Goal: Task Accomplishment & Management: Manage account settings

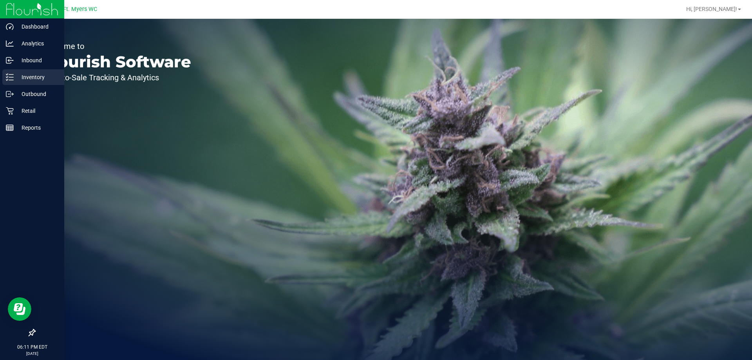
click at [29, 74] on p "Inventory" at bounding box center [37, 77] width 47 height 9
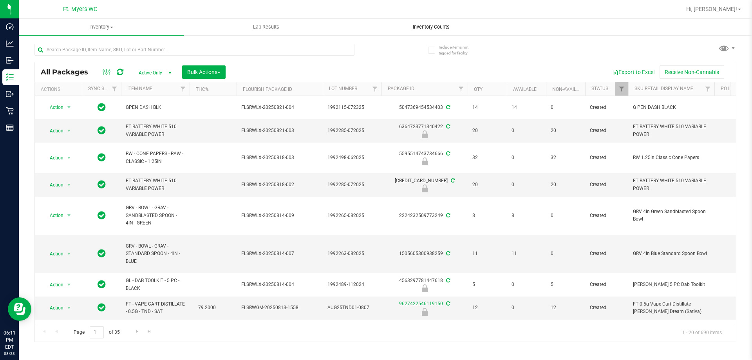
click at [427, 27] on span "Inventory Counts" at bounding box center [431, 27] width 58 height 7
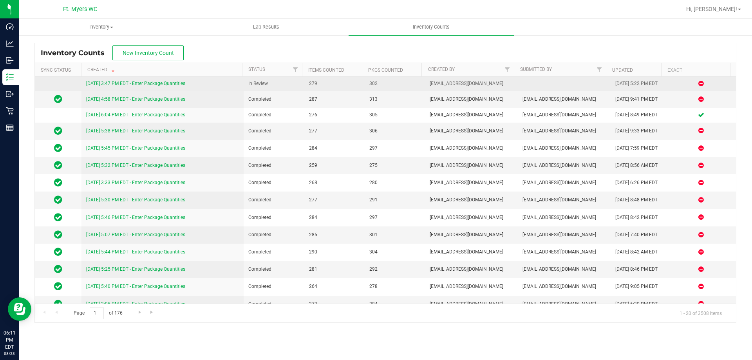
click at [153, 85] on link "8/23/25 3:47 PM EDT - Enter Package Quantities" at bounding box center [135, 83] width 99 height 5
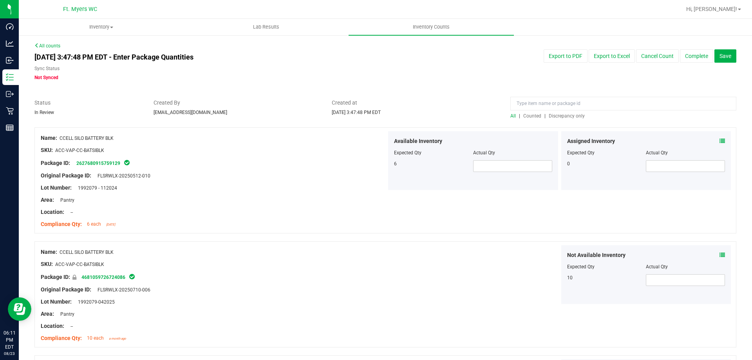
click at [557, 117] on span "Discrepancy only" at bounding box center [567, 115] width 36 height 5
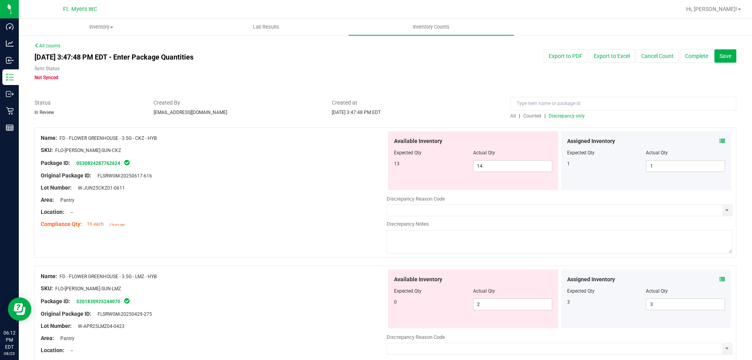
click at [554, 116] on span "Discrepancy only" at bounding box center [567, 115] width 36 height 5
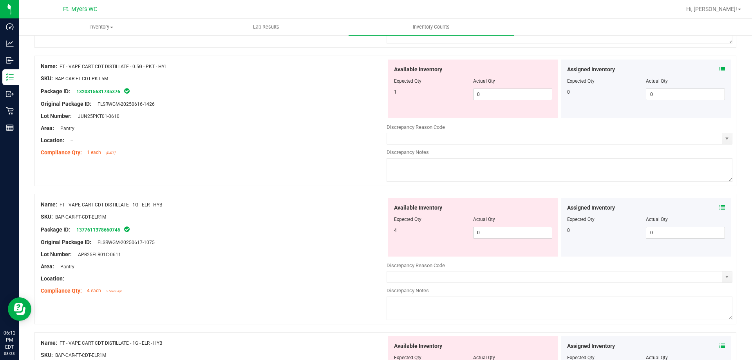
scroll to position [2561, 0]
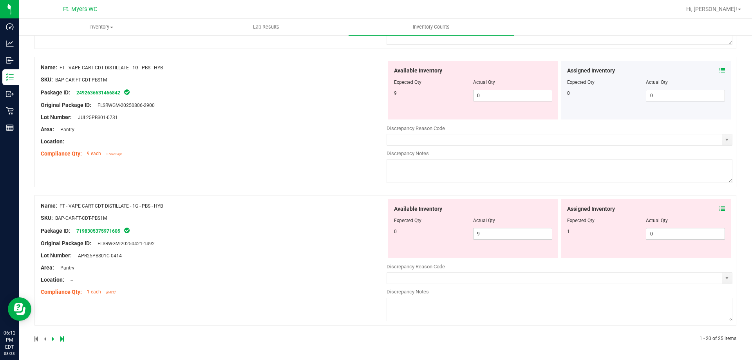
click at [60, 335] on div at bounding box center [209, 338] width 351 height 7
click at [63, 338] on icon at bounding box center [62, 339] width 4 height 5
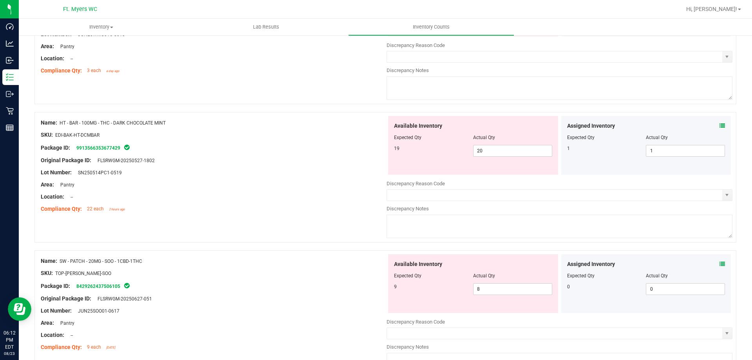
scroll to position [486, 0]
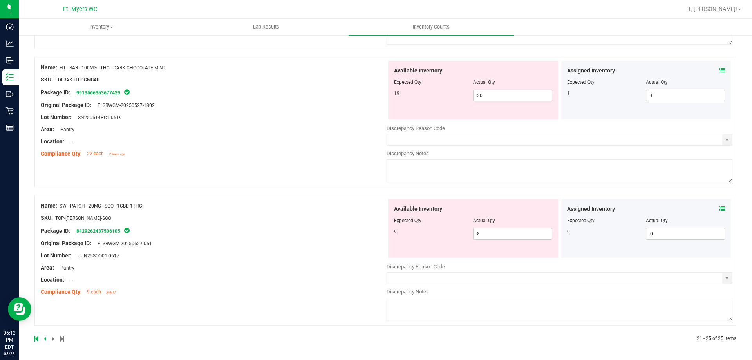
click at [720, 213] on span at bounding box center [722, 209] width 5 height 8
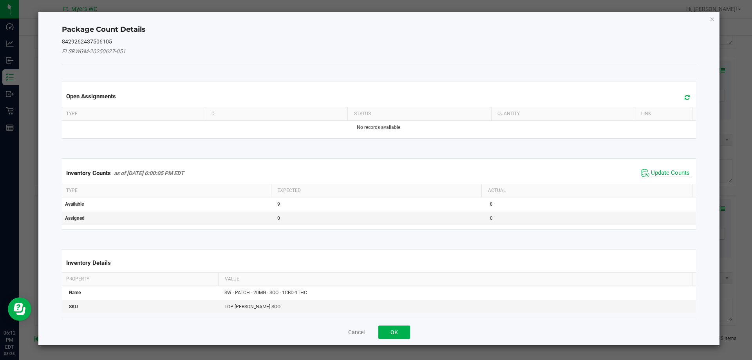
click at [657, 176] on span "Update Counts" at bounding box center [670, 173] width 39 height 8
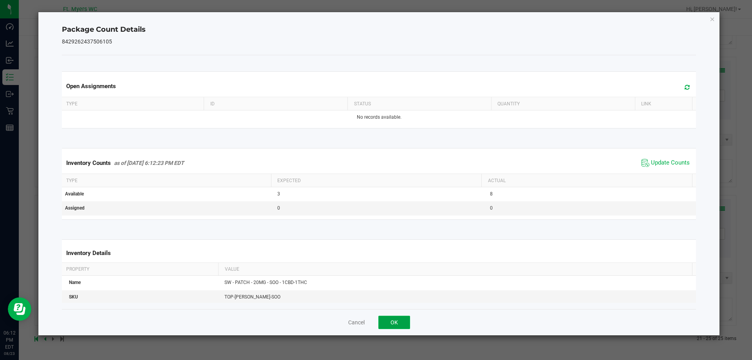
click at [400, 325] on button "OK" at bounding box center [395, 322] width 32 height 13
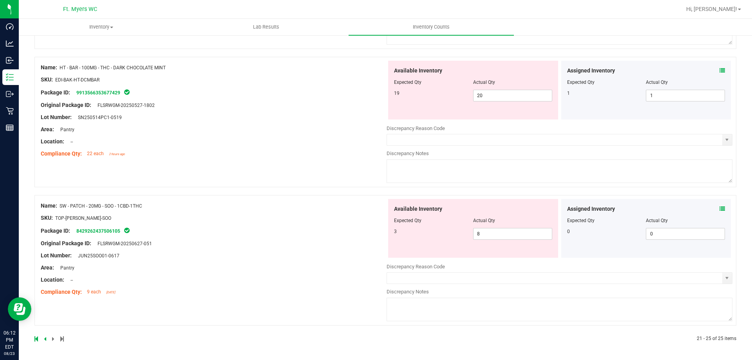
click at [720, 67] on span at bounding box center [722, 71] width 5 height 8
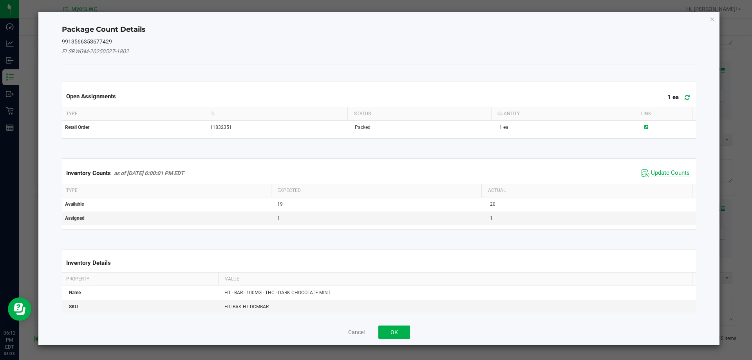
click at [655, 170] on span "Update Counts" at bounding box center [670, 173] width 39 height 8
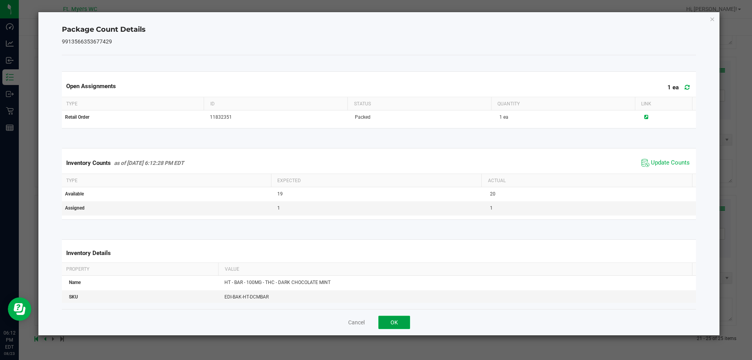
click at [409, 322] on button "OK" at bounding box center [395, 322] width 32 height 13
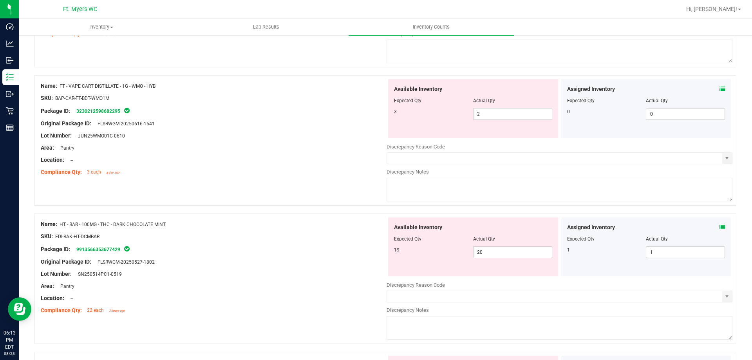
scroll to position [446, 0]
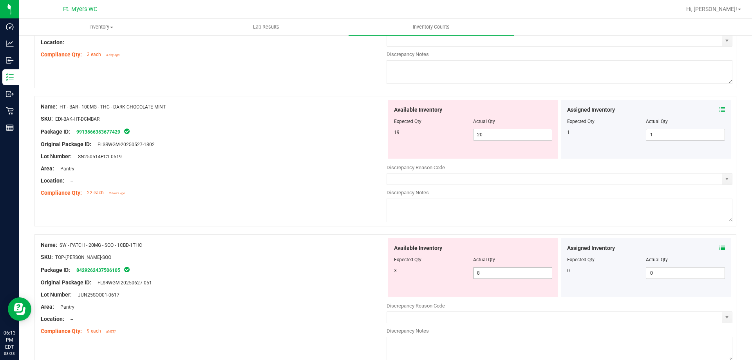
click at [477, 276] on span "8 8" at bounding box center [512, 273] width 79 height 12
click at [477, 276] on input "8" at bounding box center [513, 273] width 78 height 11
type input "9"
click at [488, 225] on div "Name: HT - BAR - 100MG - THC - DARK CHOCOLATE MINT SKU: EDI-BAK-HT-DCMBAR Packa…" at bounding box center [385, 161] width 702 height 131
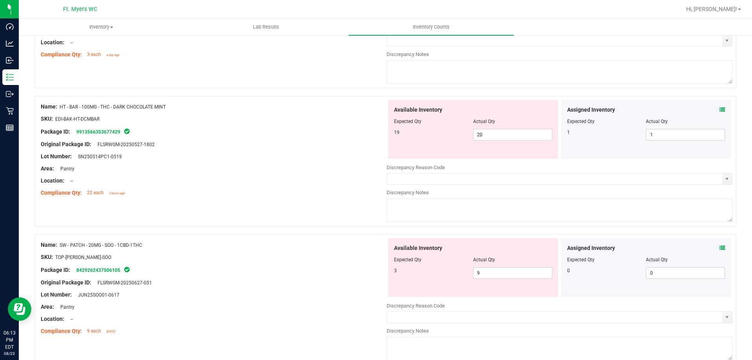
click at [99, 245] on span "SW - PATCH - 20MG - SOO - 1CBD-1THC" at bounding box center [101, 245] width 83 height 5
click at [101, 244] on span "SW - PATCH - 20MG - SOO - 1CBD-1THC" at bounding box center [101, 245] width 83 height 5
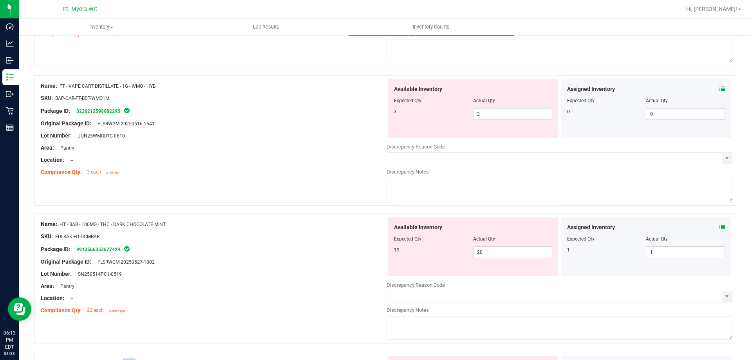
scroll to position [486, 0]
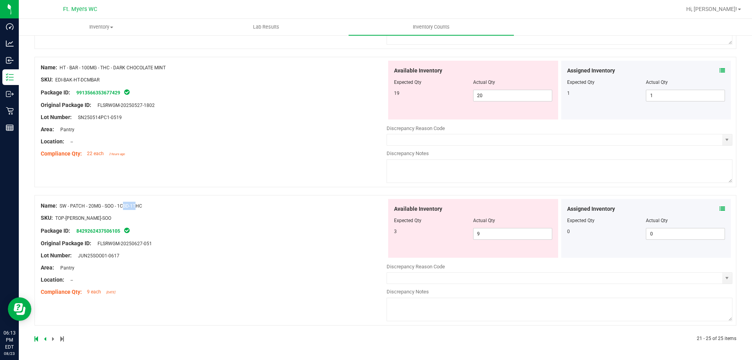
click at [136, 207] on span "SW - PATCH - 20MG - SOO - 1CBD-1THC" at bounding box center [101, 205] width 83 height 5
drag, startPoint x: 144, startPoint y: 204, endPoint x: 60, endPoint y: 209, distance: 84.8
click at [60, 209] on div "Name: SW - PATCH - 20MG - SOO - 1CBD-1THC" at bounding box center [214, 206] width 346 height 8
drag, startPoint x: 61, startPoint y: 206, endPoint x: 146, endPoint y: 204, distance: 84.7
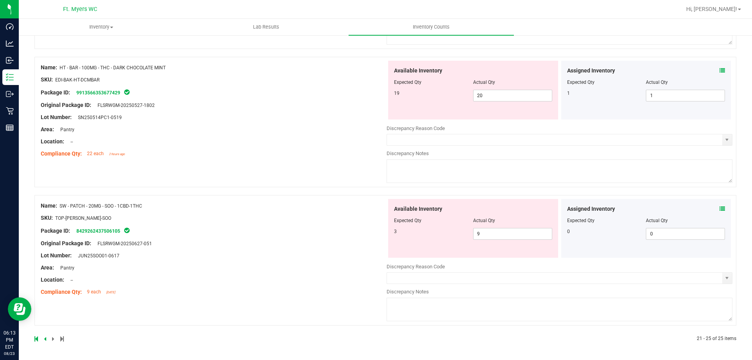
click at [146, 204] on div "Name: SW - PATCH - 20MG - SOO - 1CBD-1THC" at bounding box center [214, 206] width 346 height 8
copy span "SW - PATCH - 20MG - SOO - 1CBD-1THC"
click at [507, 237] on span "9 9" at bounding box center [512, 234] width 79 height 12
click at [507, 237] on input "9" at bounding box center [513, 233] width 78 height 11
type input "3"
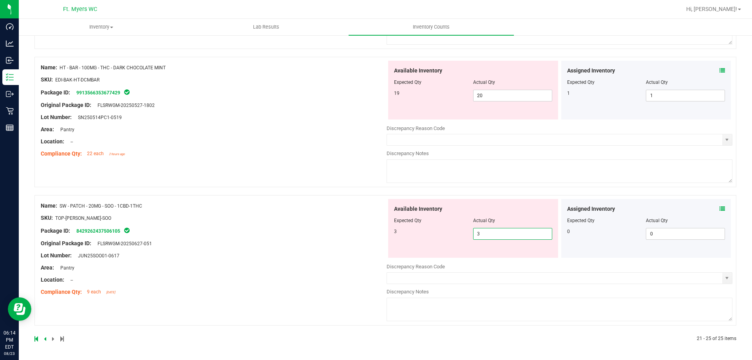
type input "3"
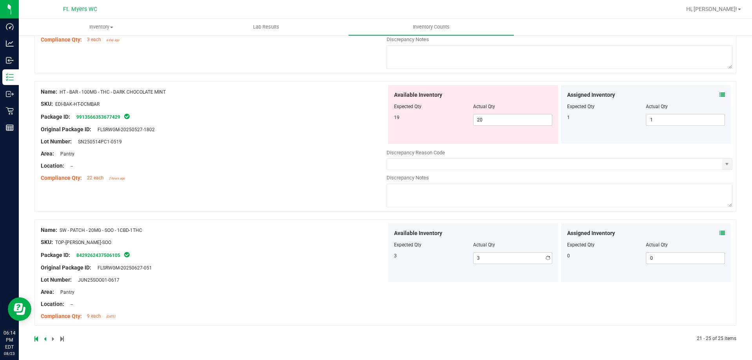
click at [513, 189] on div "Name: HT - BAR - 100MG - THC - DARK CHOCOLATE MINT SKU: EDI-BAK-HT-DCMBAR Packa…" at bounding box center [385, 150] width 702 height 138
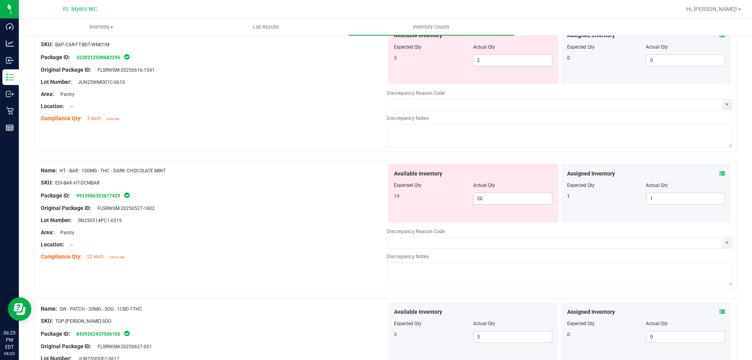
scroll to position [461, 0]
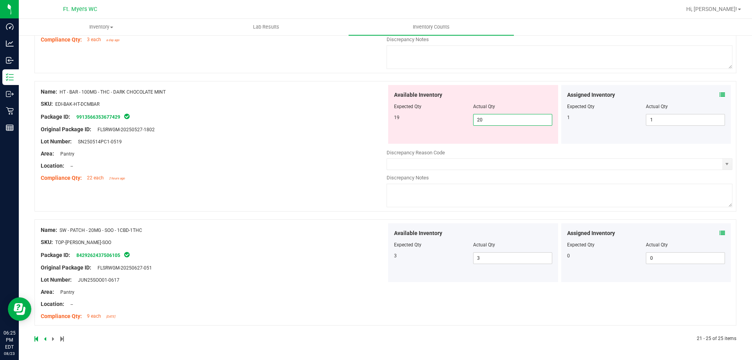
click at [494, 118] on span "20 20" at bounding box center [512, 120] width 79 height 12
click at [720, 96] on icon at bounding box center [722, 94] width 5 height 5
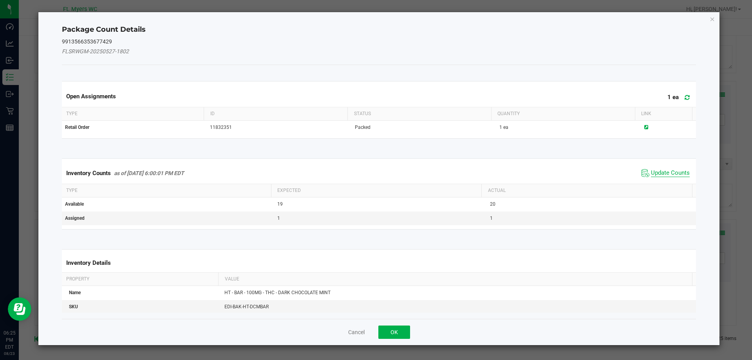
click at [651, 171] on span "Update Counts" at bounding box center [670, 173] width 39 height 8
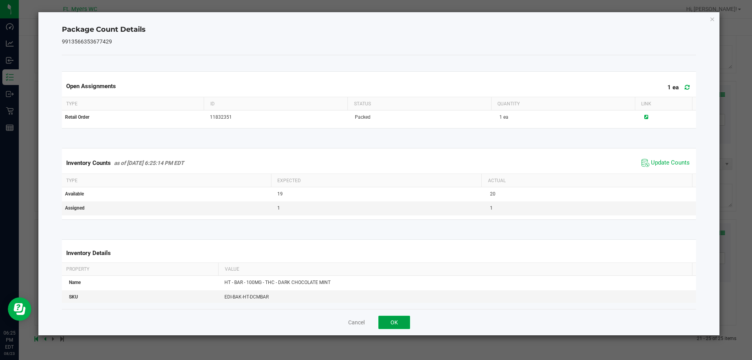
click at [387, 320] on button "OK" at bounding box center [395, 322] width 32 height 13
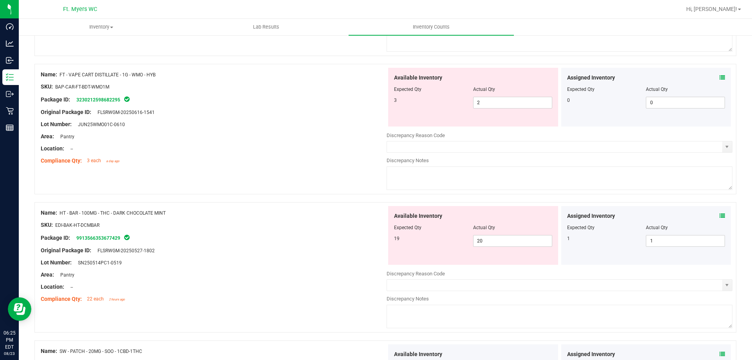
scroll to position [344, 0]
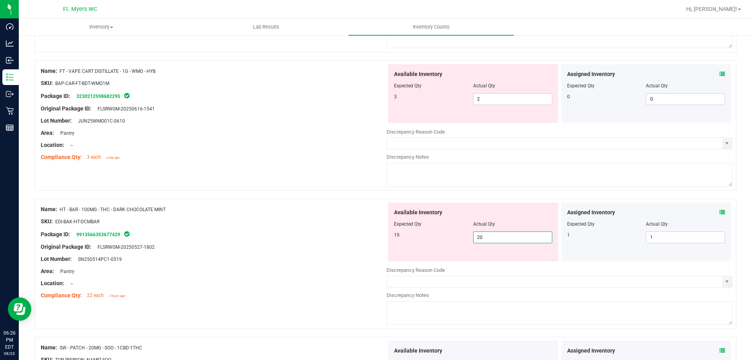
click at [521, 242] on span "20 20" at bounding box center [512, 238] width 79 height 12
click at [521, 242] on input "20" at bounding box center [513, 237] width 78 height 11
type input "19"
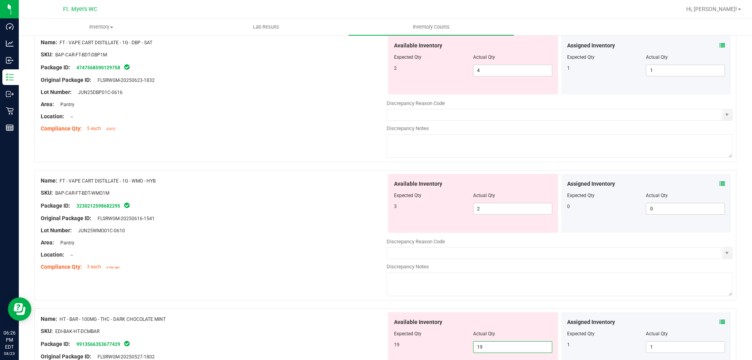
scroll to position [226, 0]
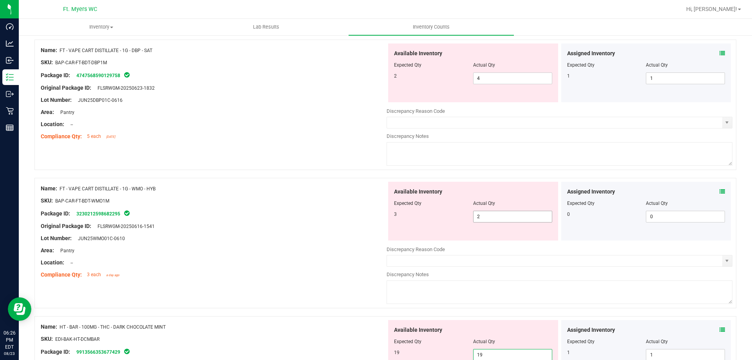
type input "19"
drag, startPoint x: 498, startPoint y: 213, endPoint x: 541, endPoint y: 199, distance: 45.7
click at [498, 213] on span "2 2" at bounding box center [512, 217] width 79 height 12
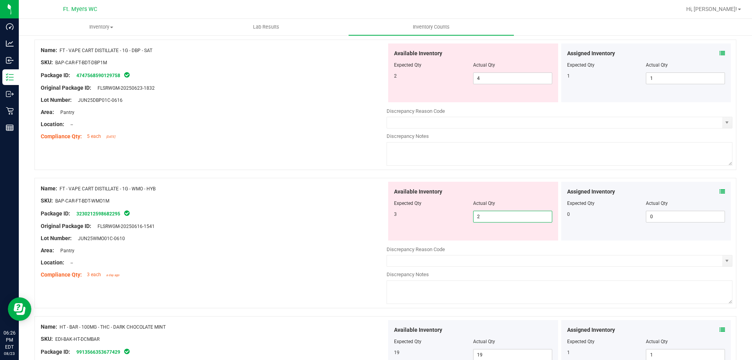
click at [720, 190] on icon at bounding box center [722, 191] width 5 height 5
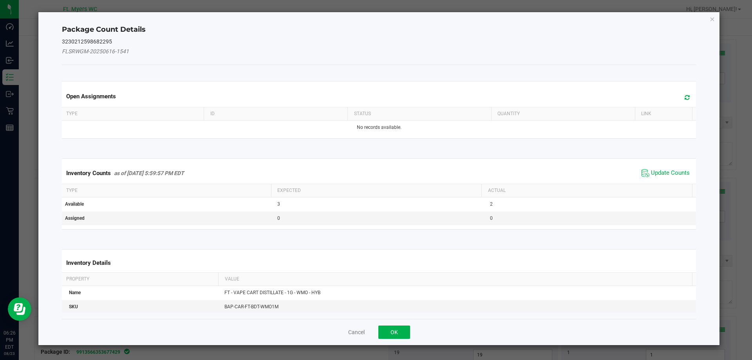
click at [657, 179] on div "Inventory Counts as of Aug 23, 2025 5:59:57 PM EDT Update Counts" at bounding box center [379, 173] width 638 height 21
click at [657, 173] on span "Update Counts" at bounding box center [670, 173] width 39 height 8
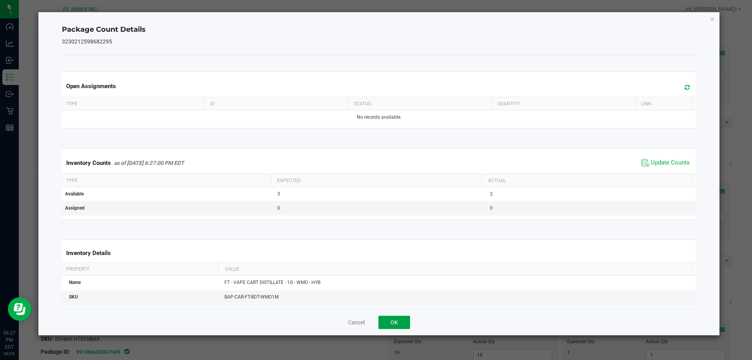
click at [408, 324] on button "OK" at bounding box center [395, 322] width 32 height 13
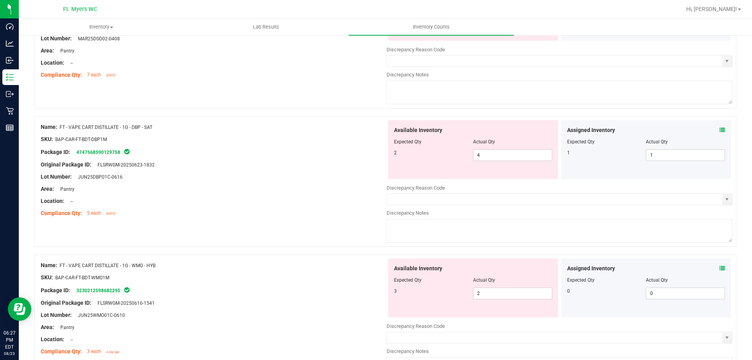
scroll to position [148, 0]
click at [720, 129] on icon at bounding box center [722, 131] width 5 height 5
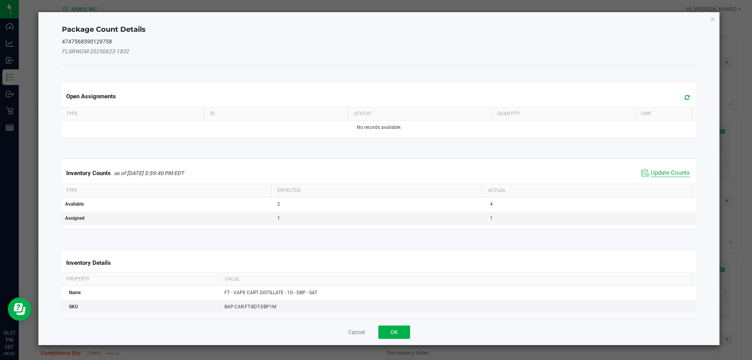
click at [651, 174] on span "Update Counts" at bounding box center [670, 173] width 39 height 8
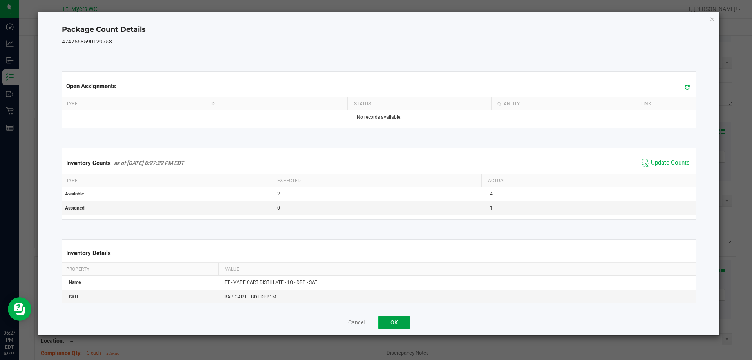
click at [393, 317] on button "OK" at bounding box center [395, 322] width 32 height 13
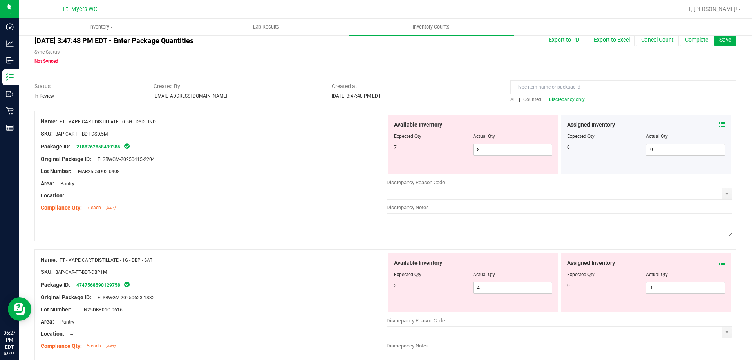
scroll to position [0, 0]
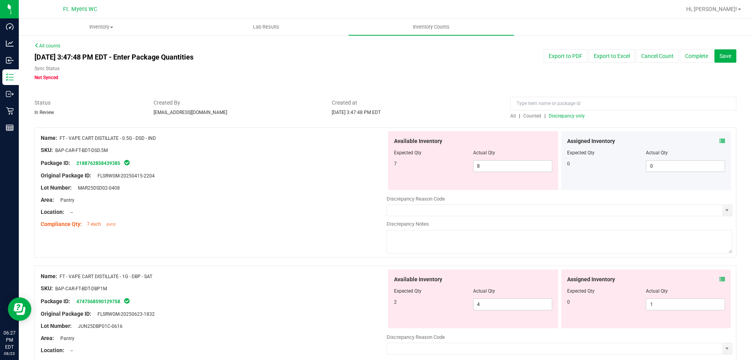
click at [720, 139] on icon at bounding box center [722, 140] width 5 height 5
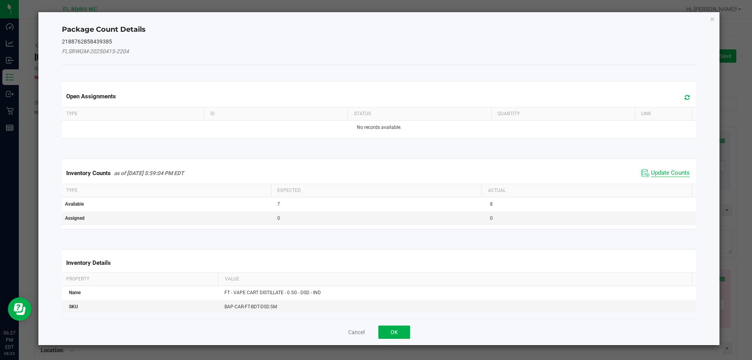
click at [656, 176] on span "Update Counts" at bounding box center [670, 173] width 39 height 8
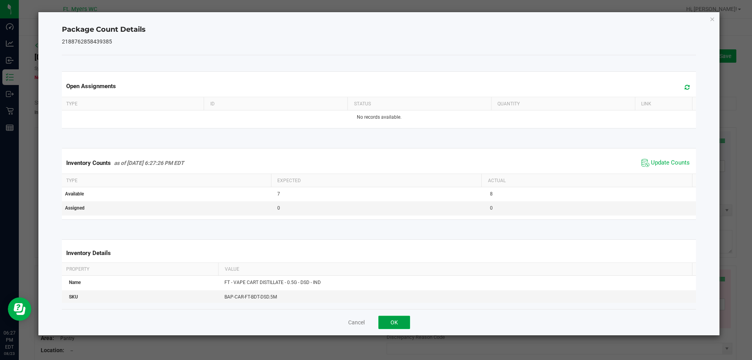
click at [409, 317] on button "OK" at bounding box center [395, 322] width 32 height 13
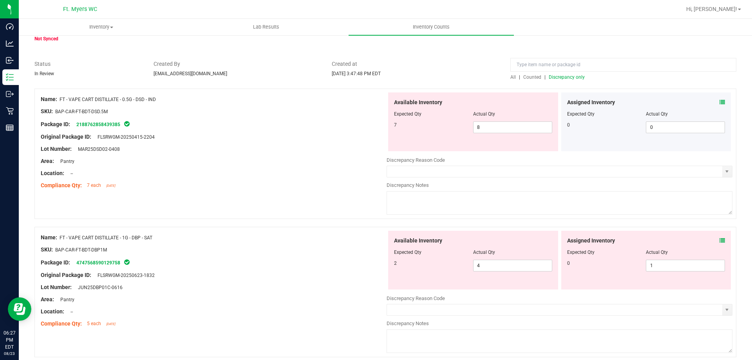
scroll to position [39, 0]
click at [484, 266] on span "4 4" at bounding box center [512, 265] width 79 height 12
click at [484, 266] on input "4" at bounding box center [513, 265] width 78 height 11
type input "2"
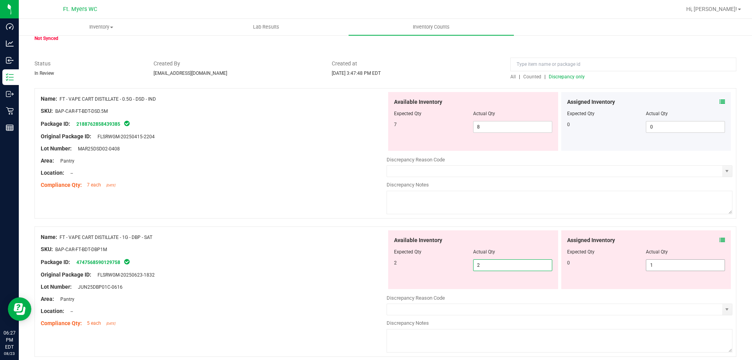
click at [646, 263] on span "1 1" at bounding box center [685, 265] width 79 height 12
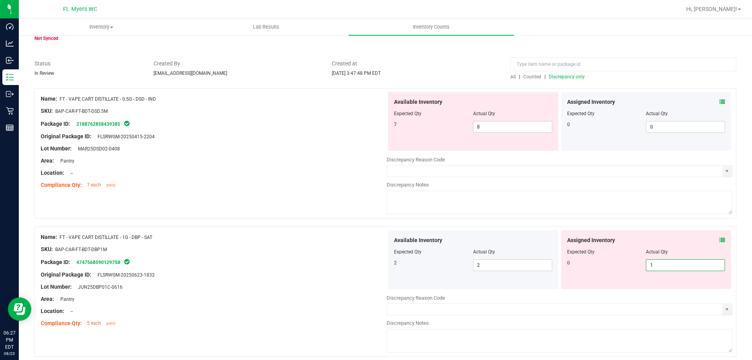
click at [647, 263] on input "1" at bounding box center [686, 265] width 78 height 11
type input "0"
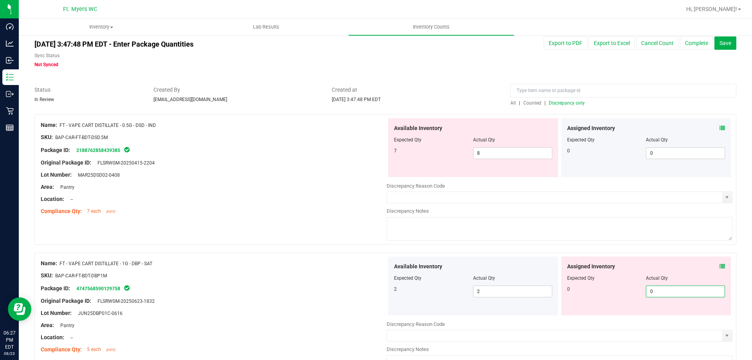
scroll to position [0, 0]
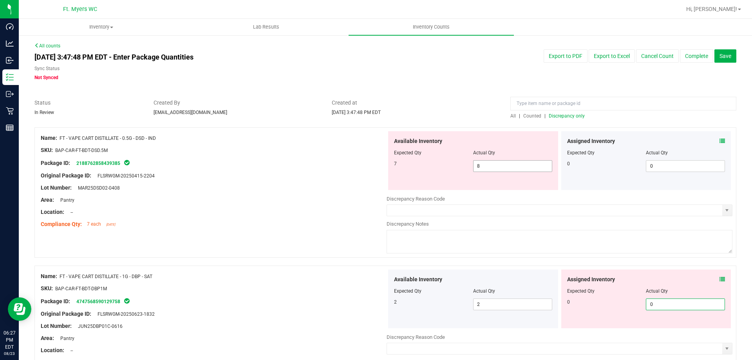
type input "0"
click at [511, 161] on span "8 8" at bounding box center [512, 166] width 79 height 12
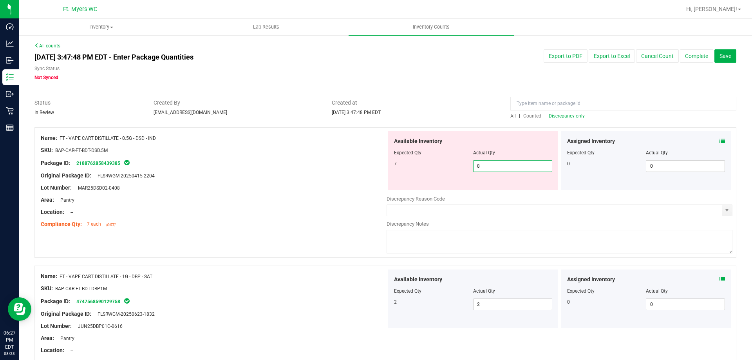
click at [509, 165] on input "8" at bounding box center [513, 166] width 78 height 11
click at [716, 136] on div "Assigned Inventory Expected Qty Actual Qty 0 0 0" at bounding box center [647, 160] width 170 height 59
click at [720, 138] on span at bounding box center [722, 141] width 5 height 8
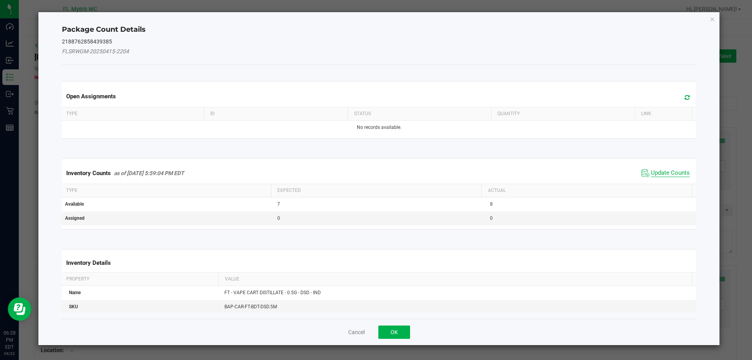
click at [656, 176] on span "Update Counts" at bounding box center [670, 173] width 39 height 8
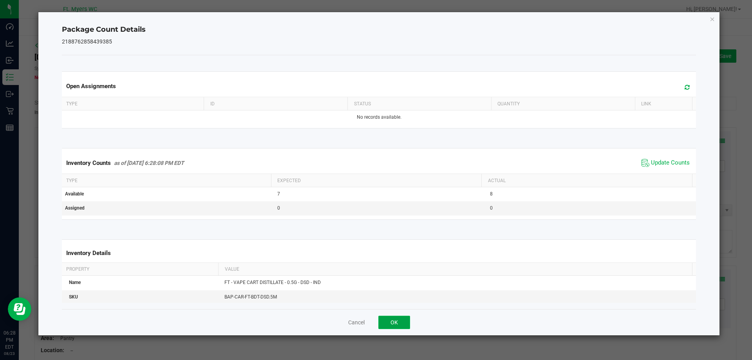
click at [386, 326] on button "OK" at bounding box center [395, 322] width 32 height 13
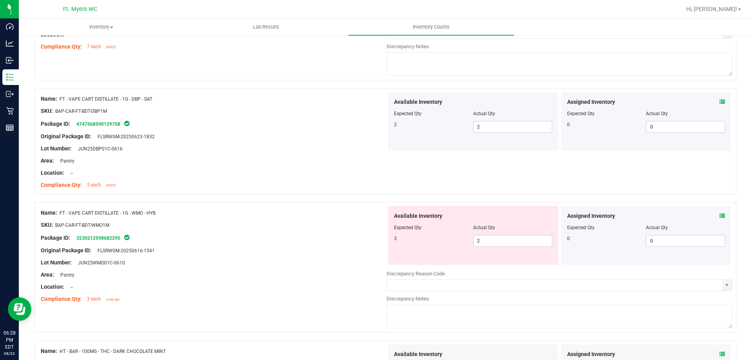
scroll to position [413, 0]
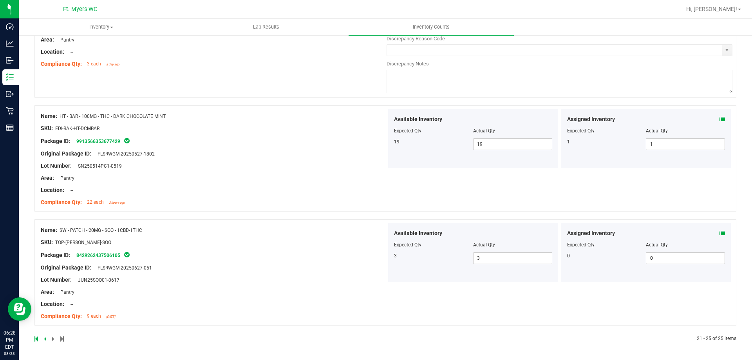
click at [45, 338] on icon at bounding box center [45, 339] width 2 height 5
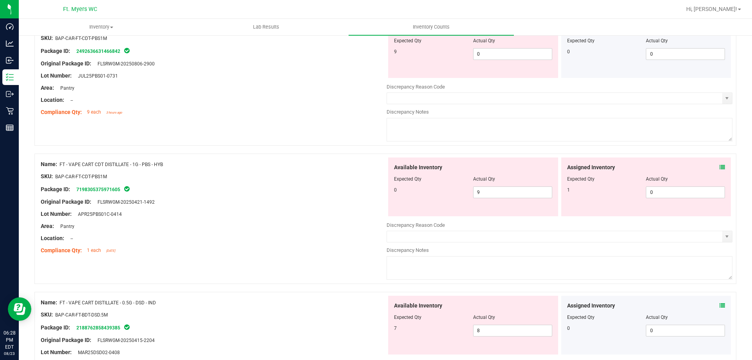
scroll to position [2010, 0]
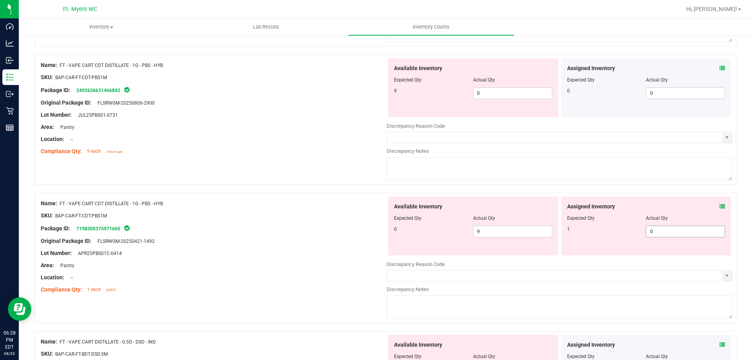
click at [665, 234] on span "0 0" at bounding box center [685, 232] width 79 height 12
click at [0, 0] on input "0" at bounding box center [0, 0] width 0 height 0
type input "1"
click at [128, 201] on span "FT - VAPE CART CDT DISTILLATE - 1G - PBS - HYB" at bounding box center [111, 203] width 103 height 5
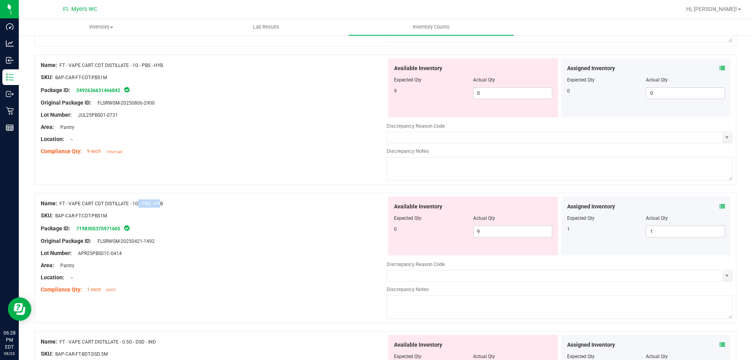
click at [128, 201] on span "FT - VAPE CART CDT DISTILLATE - 1G - PBS - HYB" at bounding box center [111, 203] width 103 height 5
click at [164, 205] on div "Name: FT - VAPE CART CDT DISTILLATE - 1G - PBS - HYB" at bounding box center [214, 203] width 346 height 8
drag, startPoint x: 164, startPoint y: 205, endPoint x: 61, endPoint y: 201, distance: 103.1
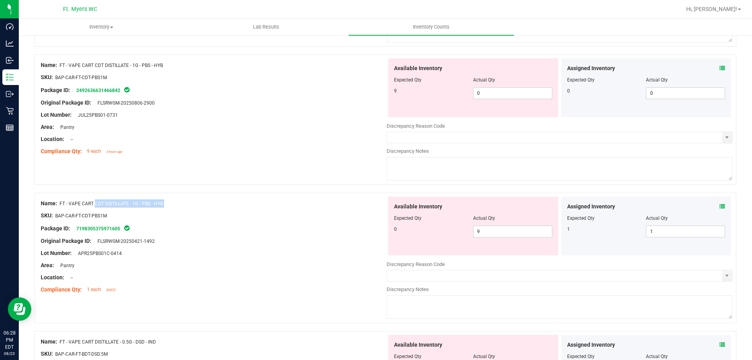
click at [61, 201] on div "Name: FT - VAPE CART CDT DISTILLATE - 1G - PBS - HYB" at bounding box center [214, 203] width 346 height 8
click at [480, 232] on span "9 9" at bounding box center [512, 232] width 79 height 12
click at [480, 232] on input "9" at bounding box center [513, 231] width 78 height 11
type input "0"
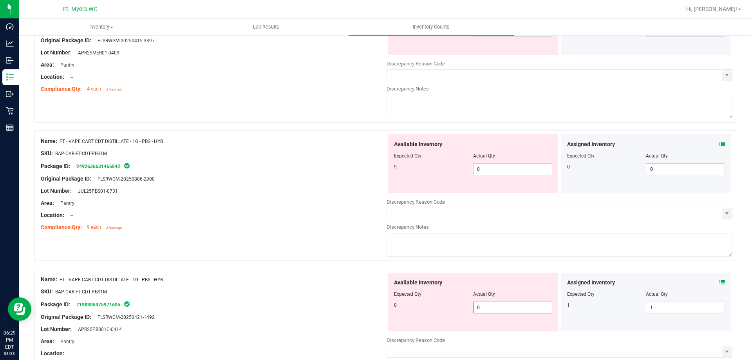
scroll to position [1931, 0]
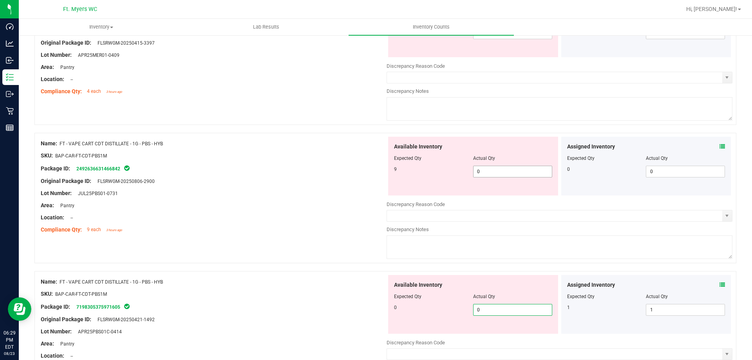
type input "0"
click at [495, 169] on span "0 0" at bounding box center [512, 172] width 79 height 12
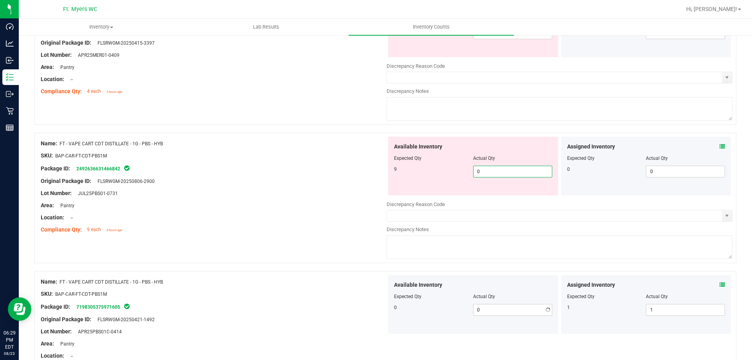
click at [495, 169] on input "0" at bounding box center [513, 171] width 78 height 11
type input "9"
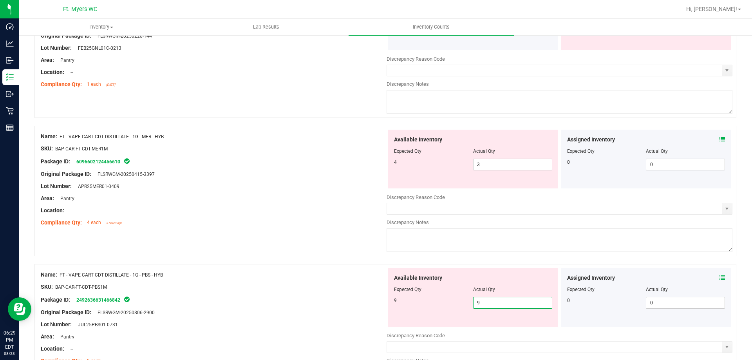
scroll to position [1774, 0]
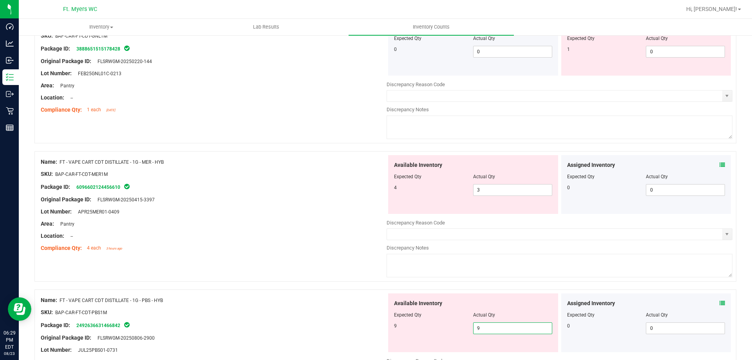
type input "9"
click at [520, 178] on div "Actual Qty" at bounding box center [512, 176] width 79 height 7
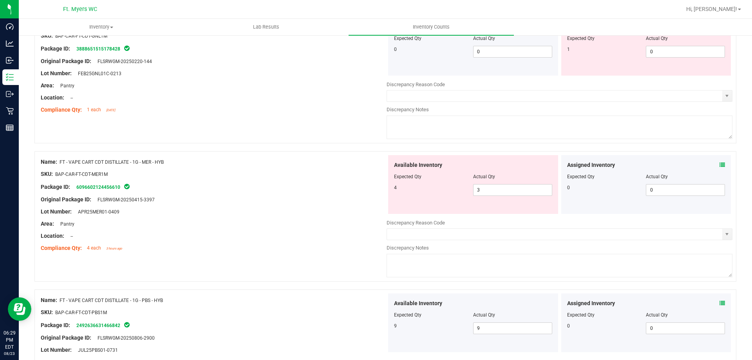
click at [721, 165] on div "Assigned Inventory Expected Qty Actual Qty 0 0 0" at bounding box center [647, 184] width 170 height 59
click at [720, 165] on icon at bounding box center [722, 164] width 5 height 5
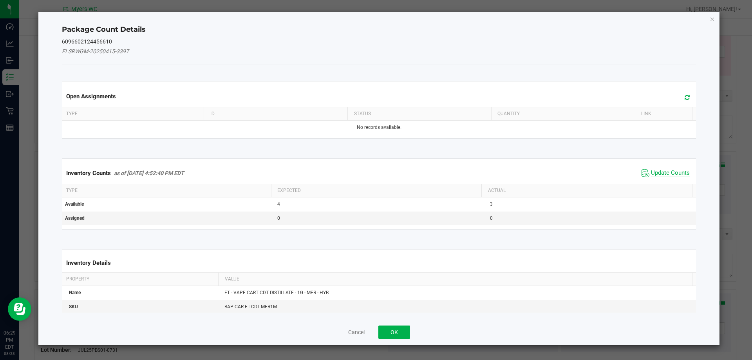
click at [652, 171] on span "Update Counts" at bounding box center [670, 173] width 39 height 8
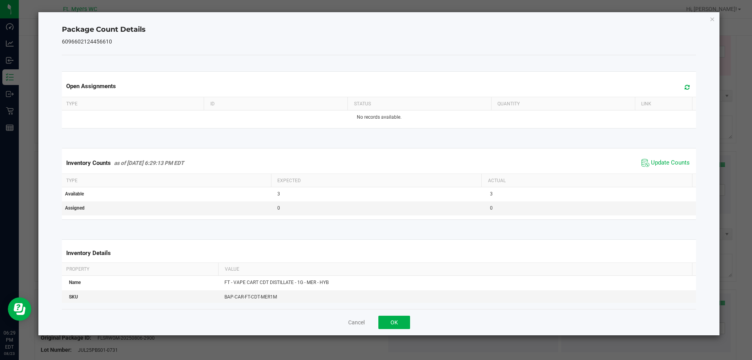
click at [395, 315] on div "Cancel OK" at bounding box center [379, 322] width 635 height 26
click at [396, 321] on button "OK" at bounding box center [395, 322] width 32 height 13
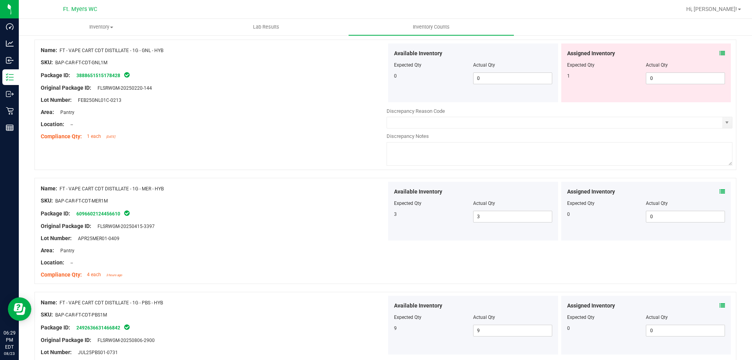
scroll to position [1657, 0]
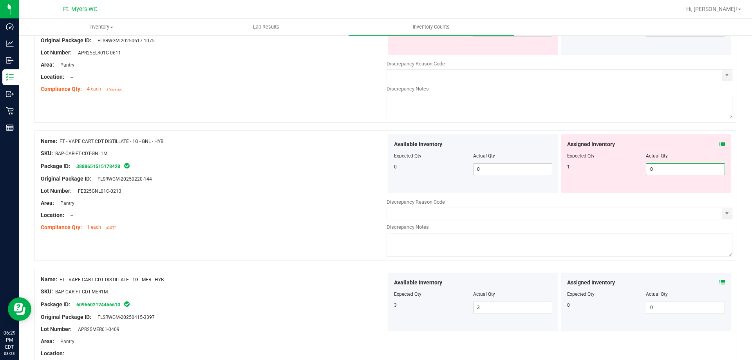
click at [696, 170] on span "0 0" at bounding box center [685, 169] width 79 height 12
click at [696, 170] on input "0" at bounding box center [686, 169] width 78 height 11
type input "1"
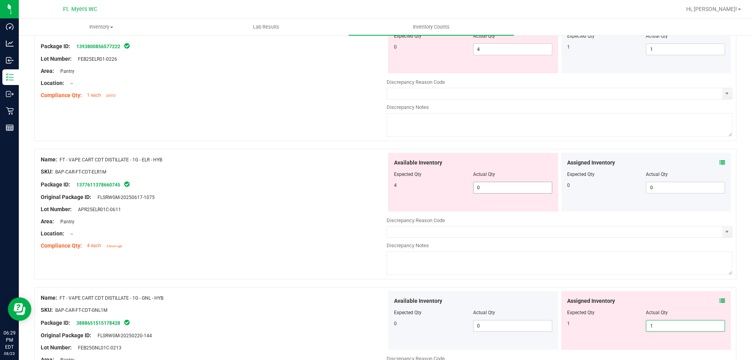
type input "1"
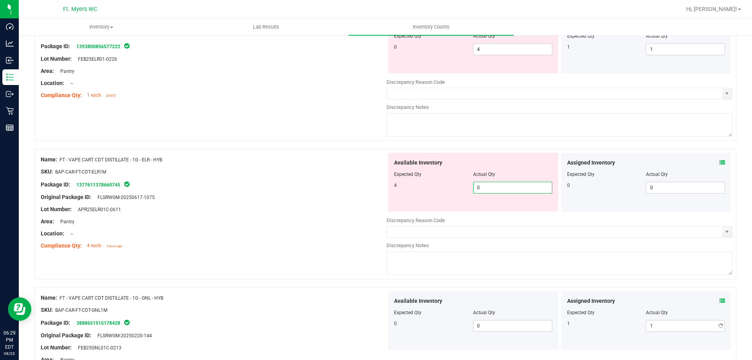
click at [527, 186] on span "0 0" at bounding box center [512, 188] width 79 height 12
click at [720, 163] on icon at bounding box center [722, 162] width 5 height 5
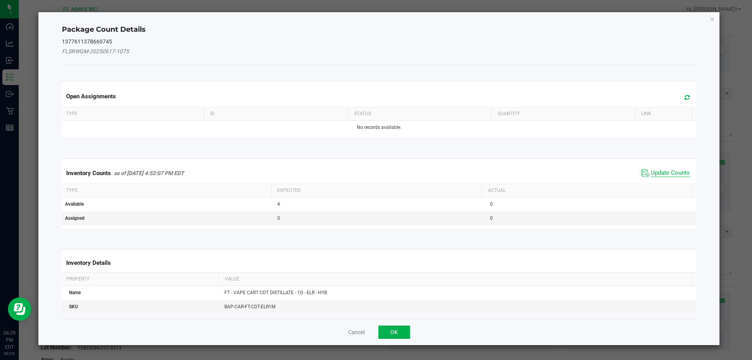
click at [651, 172] on span "Update Counts" at bounding box center [670, 173] width 39 height 8
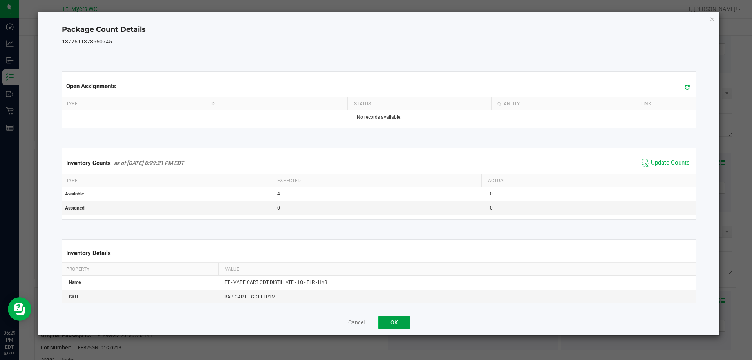
click at [391, 320] on button "OK" at bounding box center [395, 322] width 32 height 13
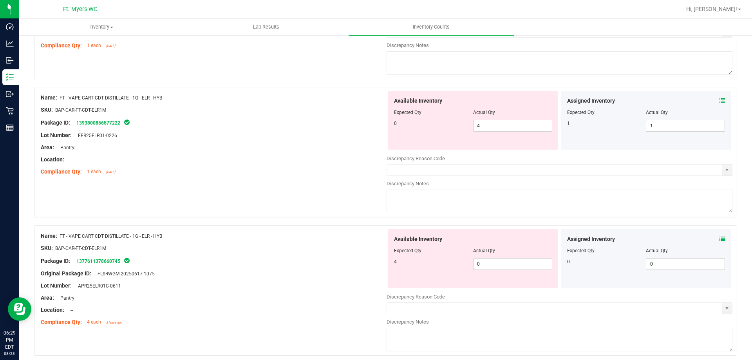
scroll to position [1422, 0]
click at [484, 126] on span "4 4" at bounding box center [512, 128] width 79 height 12
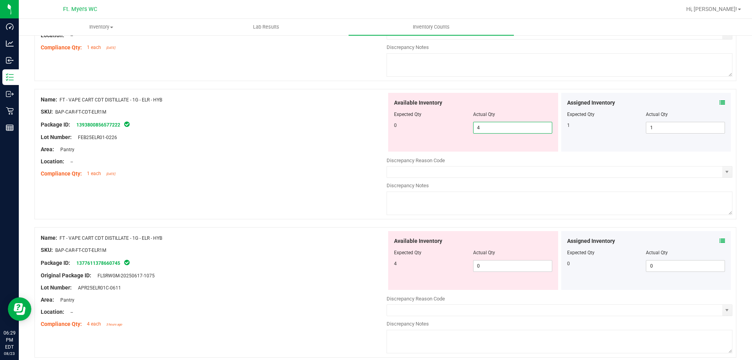
click at [484, 126] on input "4" at bounding box center [513, 127] width 78 height 11
type input "0"
click at [537, 269] on div "Available Inventory Expected Qty Actual Qty 4 0 0" at bounding box center [560, 293] width 346 height 124
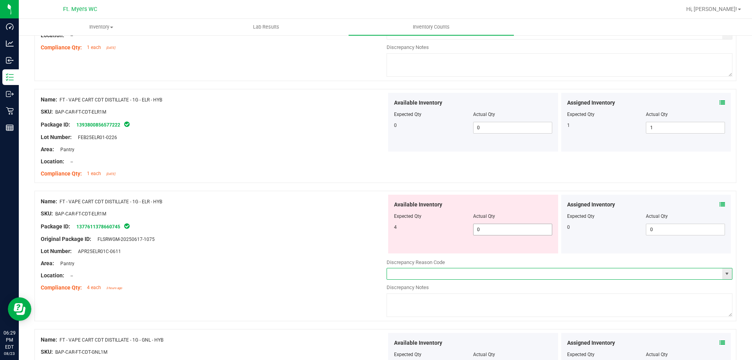
click at [537, 269] on input "text" at bounding box center [554, 273] width 335 height 11
type input "4"
click at [536, 195] on div "Available Inventory Expected Qty Actual Qty 4 0 0" at bounding box center [473, 224] width 170 height 59
click at [509, 228] on span "0 0" at bounding box center [512, 230] width 79 height 12
click at [510, 228] on input "0" at bounding box center [513, 229] width 78 height 11
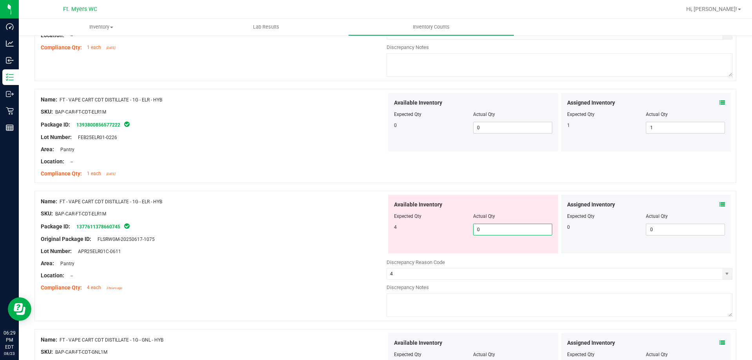
click at [510, 228] on input "0" at bounding box center [513, 229] width 78 height 11
type input "4"
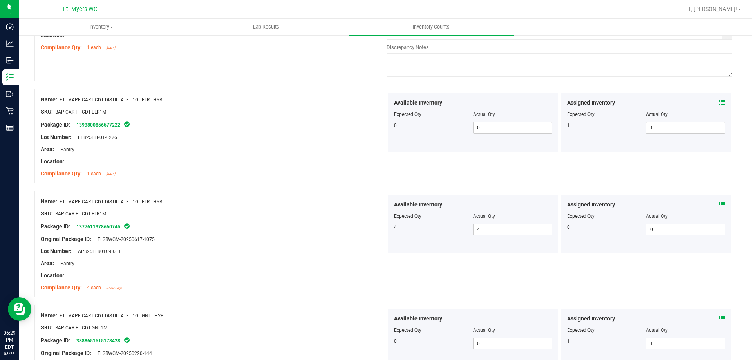
click at [509, 275] on div "Name: FT - VAPE CART CDT DISTILLATE - 1G - ELR - HYB SKU: BAP-CAR-FT-CDT-ELR1M …" at bounding box center [385, 244] width 702 height 106
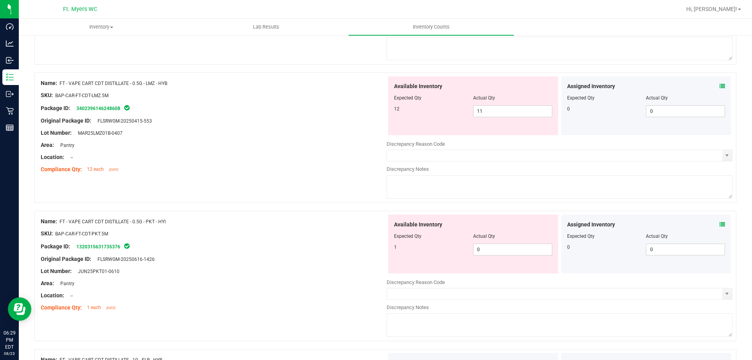
scroll to position [1147, 0]
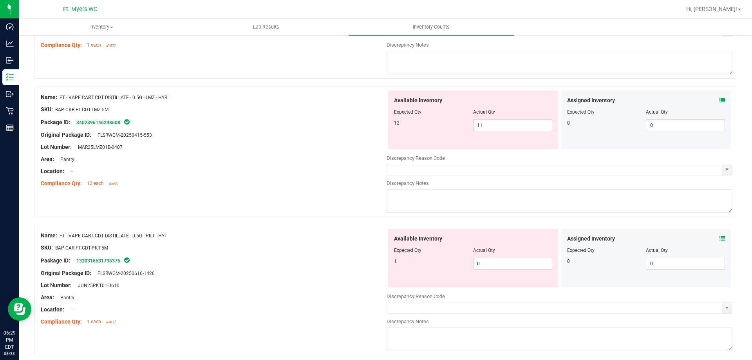
click at [720, 240] on icon at bounding box center [722, 238] width 5 height 5
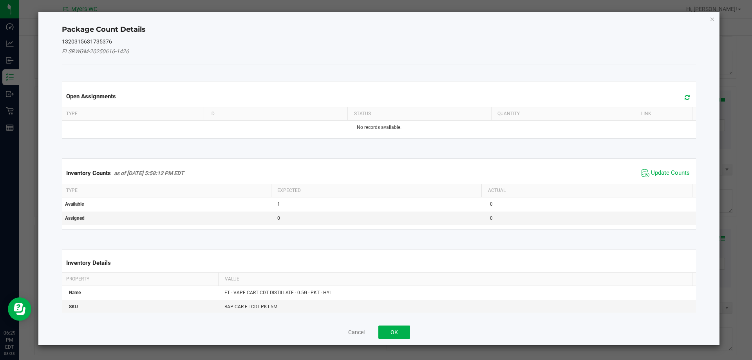
click at [659, 178] on span "Update Counts" at bounding box center [666, 173] width 52 height 12
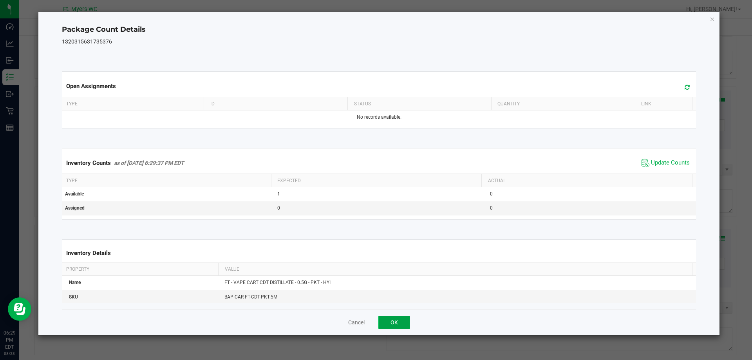
click at [388, 324] on button "OK" at bounding box center [395, 322] width 32 height 13
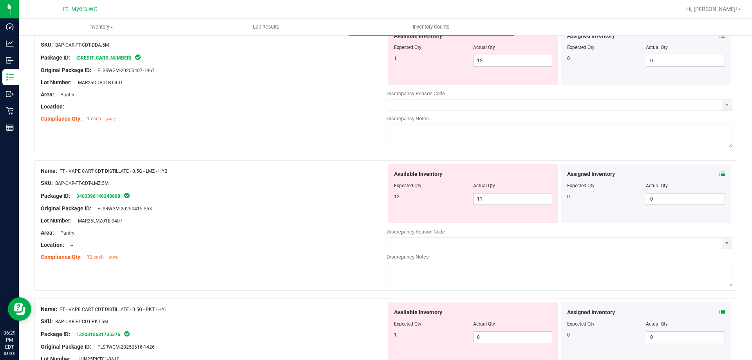
scroll to position [1069, 0]
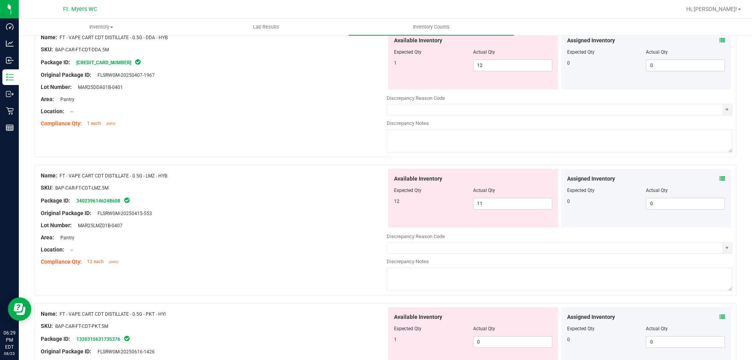
click at [720, 179] on icon at bounding box center [722, 178] width 5 height 5
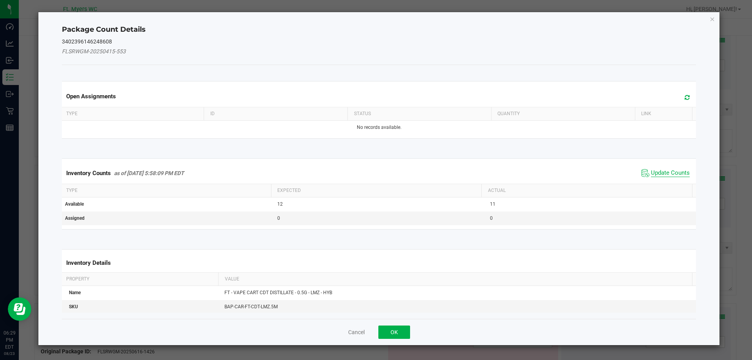
click at [656, 176] on span "Update Counts" at bounding box center [670, 173] width 39 height 8
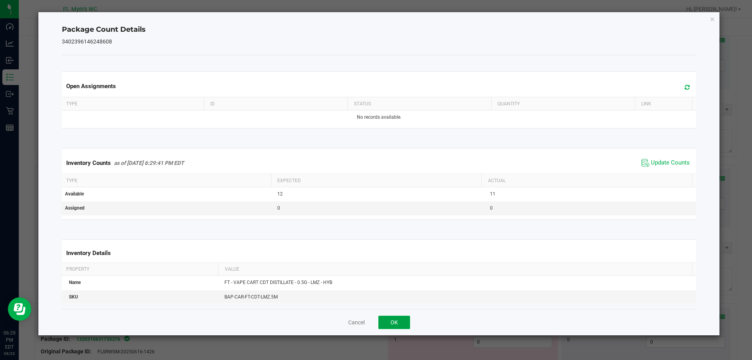
click at [406, 324] on button "OK" at bounding box center [395, 322] width 32 height 13
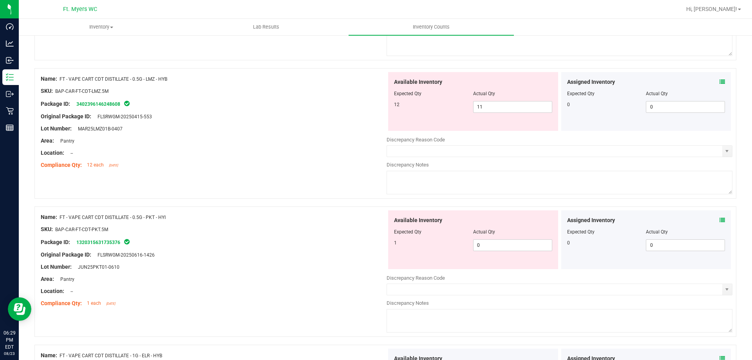
scroll to position [1147, 0]
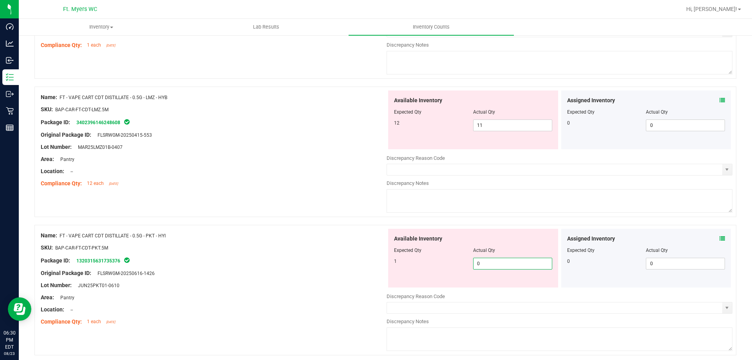
click at [536, 259] on span "0 0" at bounding box center [512, 264] width 79 height 12
click at [536, 259] on input "0" at bounding box center [513, 263] width 78 height 11
type input "9"
drag, startPoint x: 169, startPoint y: 236, endPoint x: 68, endPoint y: 231, distance: 101.2
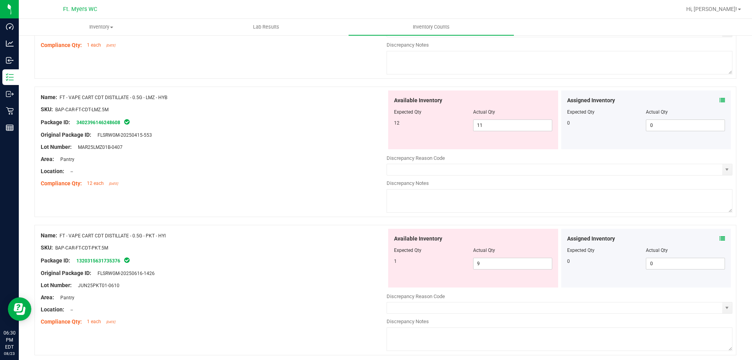
click at [68, 232] on div "Name: FT - VAPE CART CDT DISTILLATE - 0.5G - PKT - HYI" at bounding box center [214, 236] width 346 height 8
copy span "VAPE CART CDT DISTILLATE - 0.5G - PKT - HYI"
click at [474, 262] on span "9 9" at bounding box center [512, 264] width 79 height 12
click at [474, 262] on input "9" at bounding box center [513, 263] width 78 height 11
type input "1"
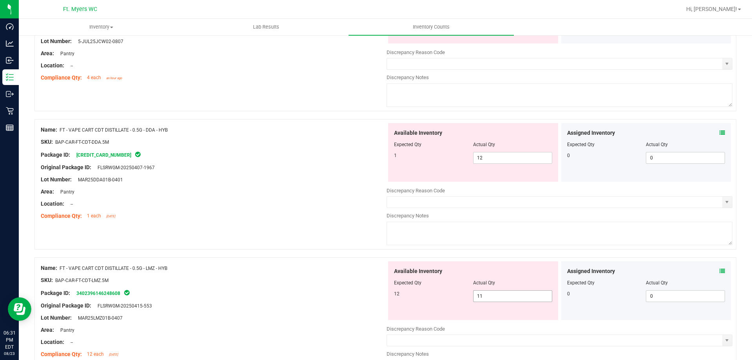
scroll to position [991, 0]
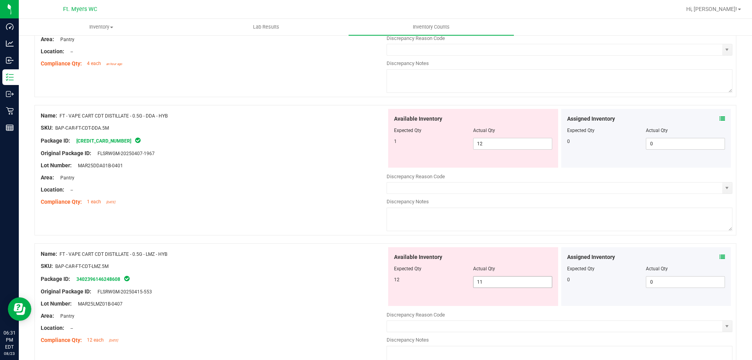
type input "1"
click at [483, 284] on span "11 11" at bounding box center [512, 282] width 79 height 12
click at [720, 253] on span at bounding box center [722, 257] width 5 height 8
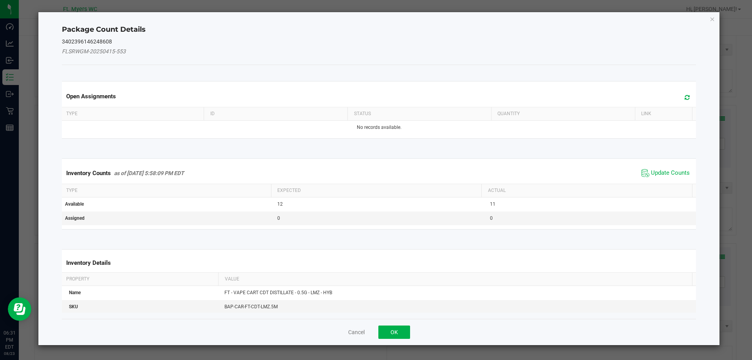
click at [652, 167] on span "Update Counts" at bounding box center [666, 173] width 52 height 12
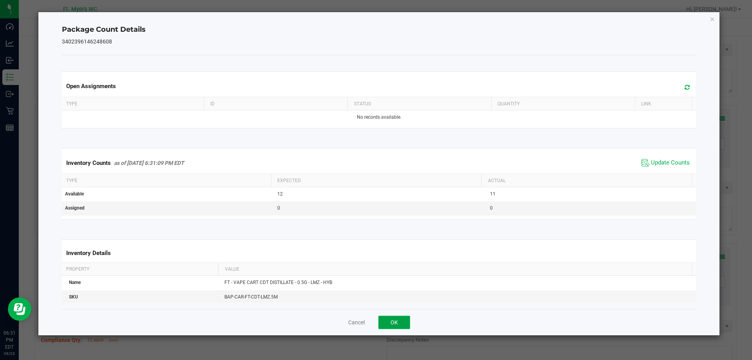
click at [387, 317] on button "OK" at bounding box center [395, 322] width 32 height 13
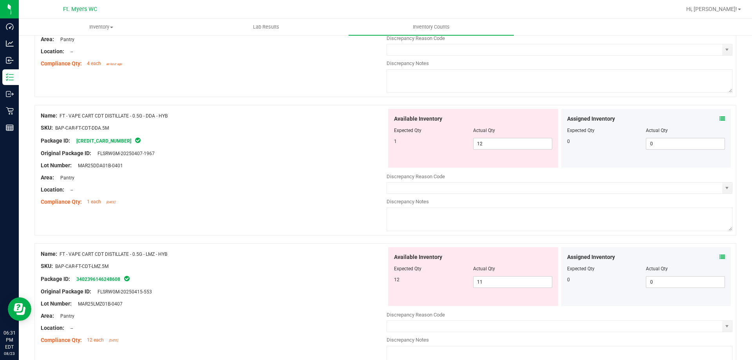
click at [720, 121] on icon at bounding box center [722, 118] width 5 height 5
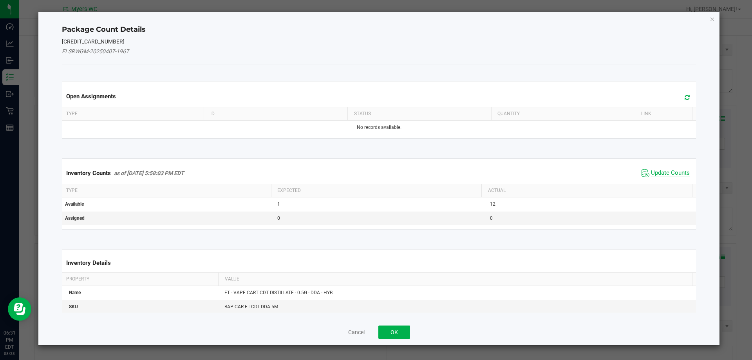
click at [651, 170] on span "Update Counts" at bounding box center [670, 173] width 39 height 8
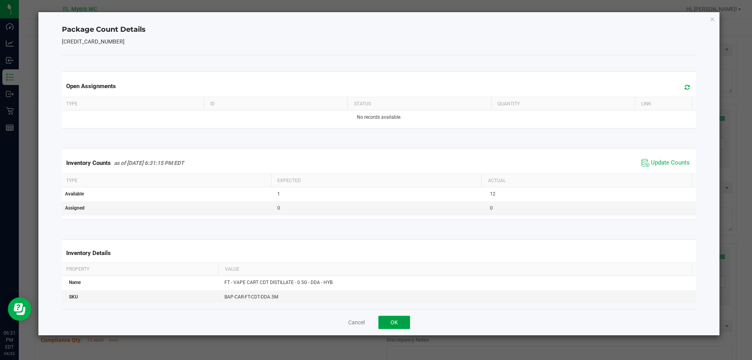
click at [396, 324] on button "OK" at bounding box center [395, 322] width 32 height 13
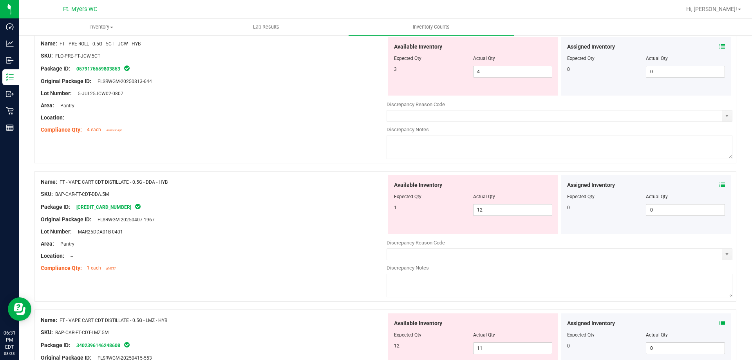
scroll to position [1030, 0]
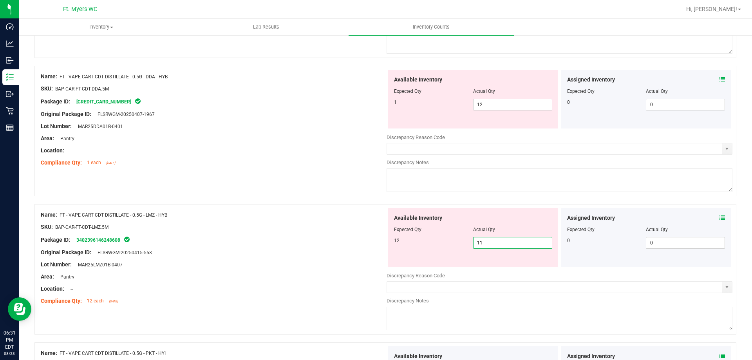
click at [478, 248] on span "11 11" at bounding box center [512, 243] width 79 height 12
click at [478, 248] on input "11" at bounding box center [513, 242] width 78 height 11
type input "12"
click at [462, 267] on div at bounding box center [560, 267] width 346 height 1
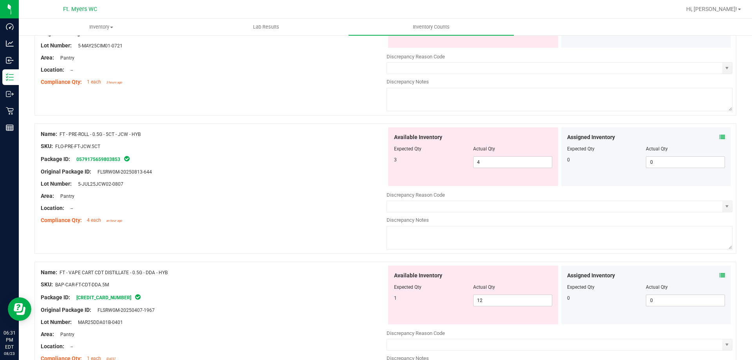
scroll to position [912, 0]
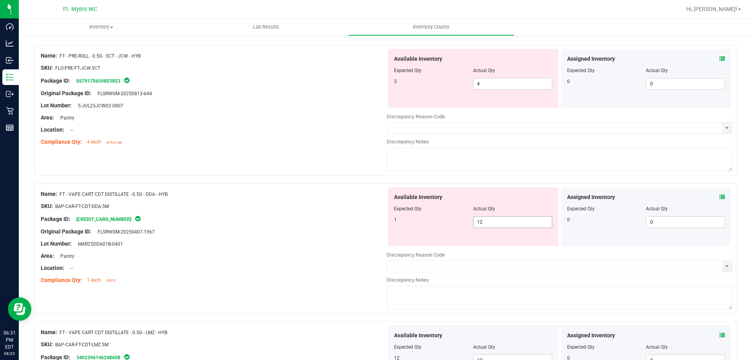
click at [497, 225] on span "12 12" at bounding box center [512, 222] width 79 height 12
click at [497, 225] on input "12" at bounding box center [513, 222] width 78 height 11
click at [555, 243] on div "Available Inventory Expected Qty Actual Qty 1 12 12" at bounding box center [473, 216] width 173 height 59
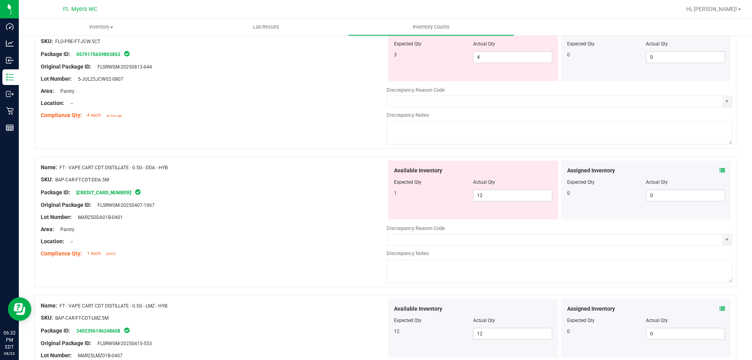
scroll to position [952, 0]
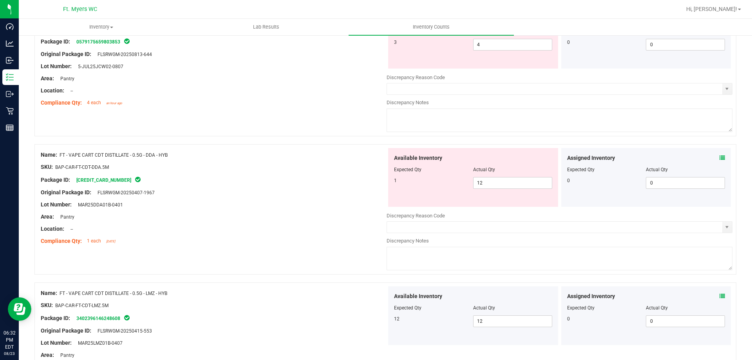
click at [139, 155] on span "FT - VAPE CART CDT DISTILLATE - 0.5G - DDA - HYB" at bounding box center [114, 154] width 108 height 5
click at [156, 153] on span "FT - VAPE CART CDT DISTILLATE - 0.5G - DDA - HYB" at bounding box center [114, 154] width 108 height 5
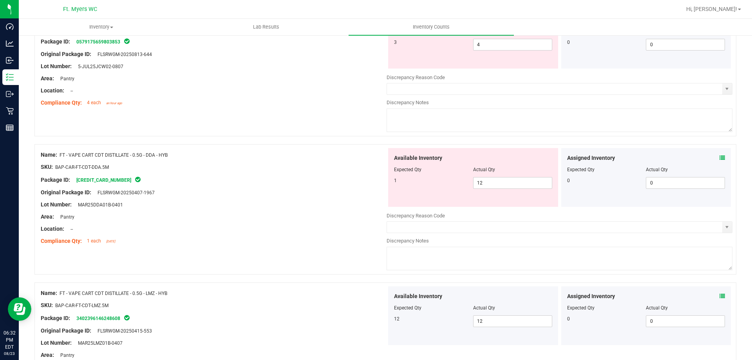
drag, startPoint x: 167, startPoint y: 155, endPoint x: 62, endPoint y: 154, distance: 105.8
click at [62, 154] on span "FT - VAPE CART CDT DISTILLATE - 0.5G - DDA - HYB" at bounding box center [114, 154] width 108 height 5
copy span "FT - VAPE CART CDT DISTILLATE - 0.5G - DDA - HYB"
click at [510, 179] on span "12 12" at bounding box center [512, 183] width 79 height 12
click at [510, 179] on input "12" at bounding box center [513, 183] width 78 height 11
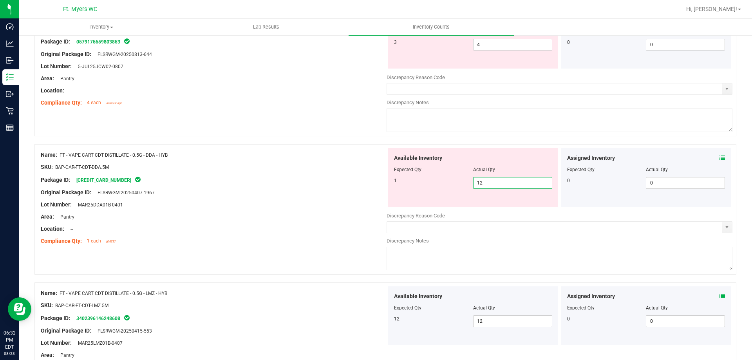
type input "1"
click at [370, 202] on div "Lot Number: MAR25DDA01B-0401" at bounding box center [214, 205] width 346 height 8
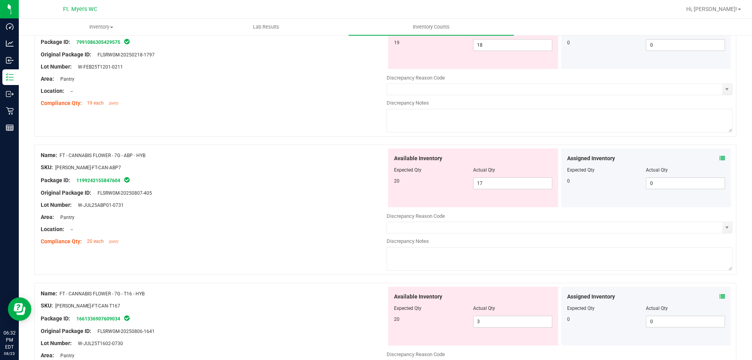
scroll to position [324, 0]
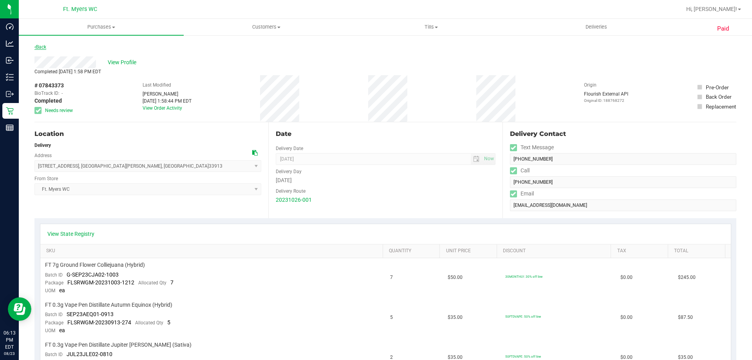
click at [42, 47] on link "Back" at bounding box center [40, 46] width 12 height 5
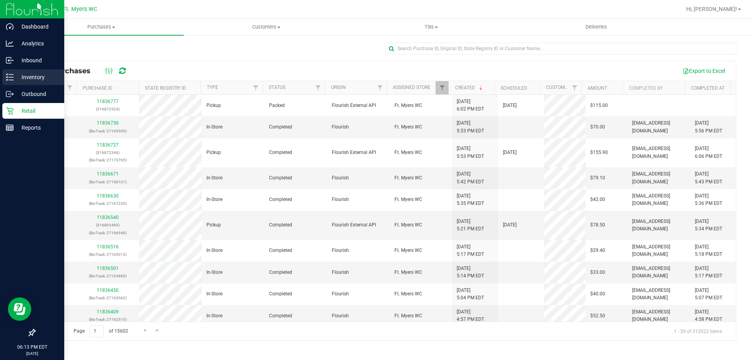
click at [37, 80] on p "Inventory" at bounding box center [37, 77] width 47 height 9
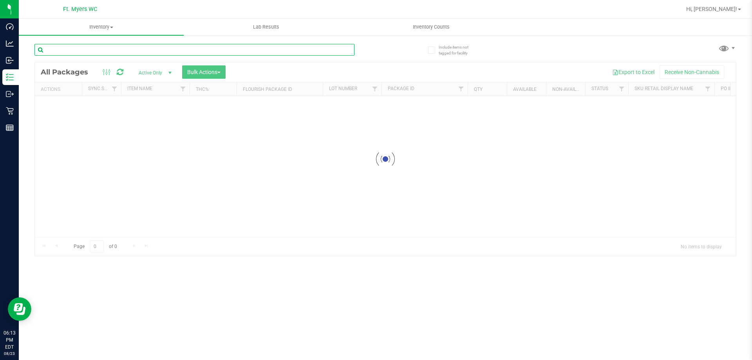
click at [102, 48] on input "text" at bounding box center [194, 50] width 320 height 12
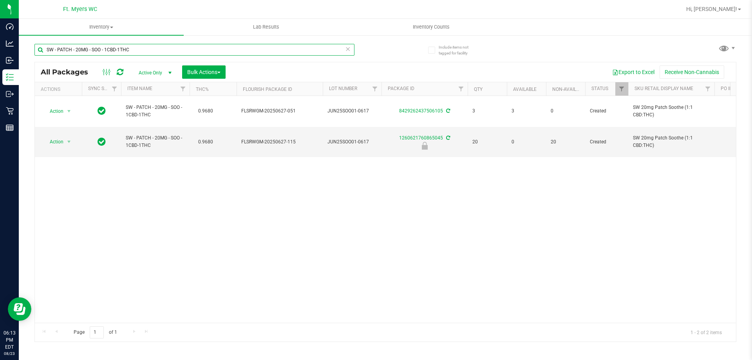
type input "SW - PATCH - 20MG - SOO - 1CBD-1THC"
click at [232, 51] on input "SW - PATCH - 20MG - SOO - 1CBD-1THC" at bounding box center [194, 50] width 320 height 12
paste input "FT - VAPE CART CDT DISTILLATE - 1G - PBS - HYB"
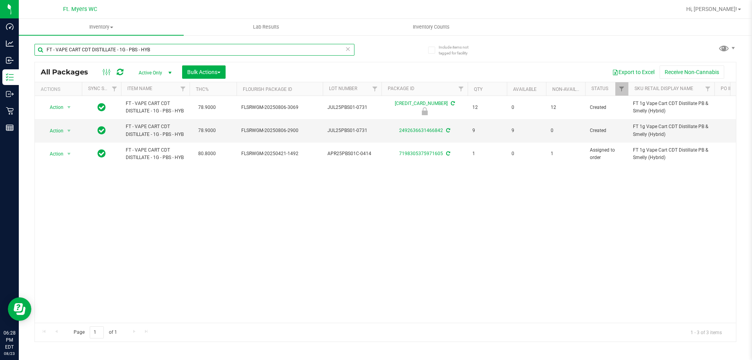
type input "FT - VAPE CART CDT DISTILLATE - 1G - PBS - HYB"
click at [297, 47] on input "FT - VAPE CART CDT DISTILLATE - 1G - PBS - HYB" at bounding box center [194, 50] width 320 height 12
paste input "VAPE CART CDT DISTILLATE - 0.5G - PKT - HYI"
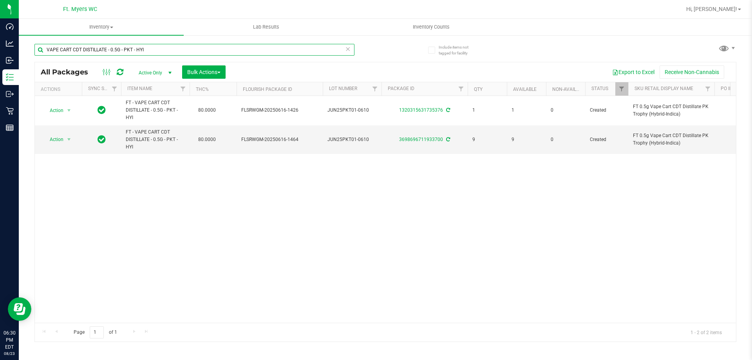
type input "VAPE CART CDT DISTILLATE - 0.5G - PKT - HYI"
click at [243, 50] on input "VAPE CART CDT DISTILLATE - 0.5G - PKT - HYI" at bounding box center [194, 50] width 320 height 12
type input "FT - VAPE CART CDT DISTILLATE - 0.5G - DDA - HYB"
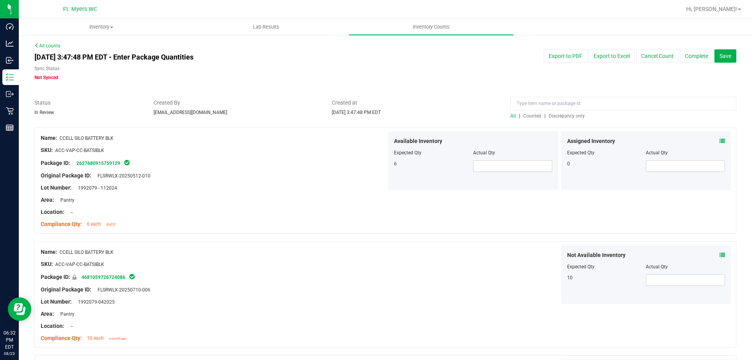
click at [549, 117] on span "Discrepancy only" at bounding box center [567, 115] width 36 height 5
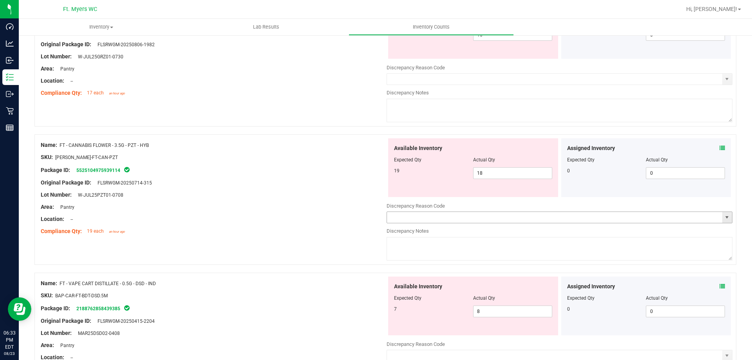
scroll to position [118, 0]
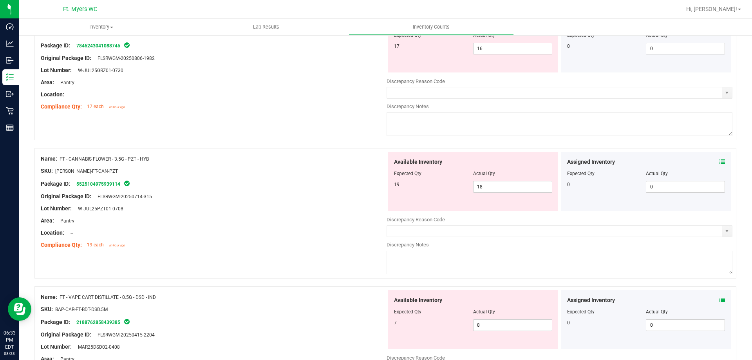
click at [720, 160] on icon at bounding box center [722, 161] width 5 height 5
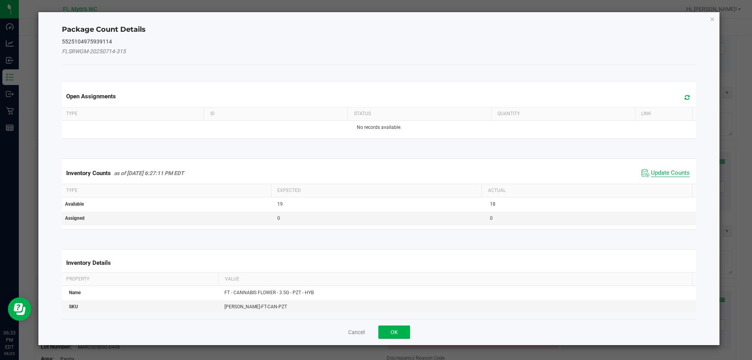
click at [658, 173] on span "Update Counts" at bounding box center [670, 173] width 39 height 8
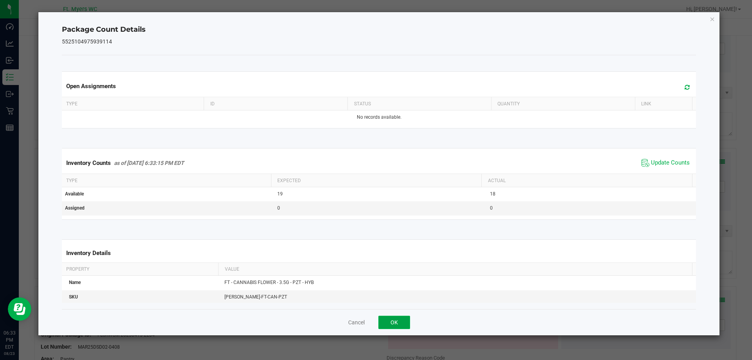
click at [406, 319] on button "OK" at bounding box center [395, 322] width 32 height 13
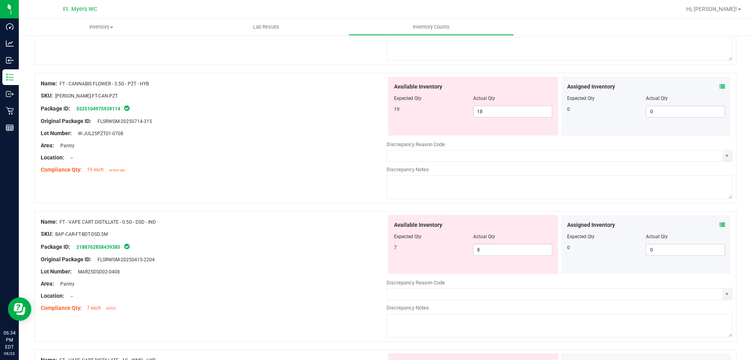
scroll to position [190, 0]
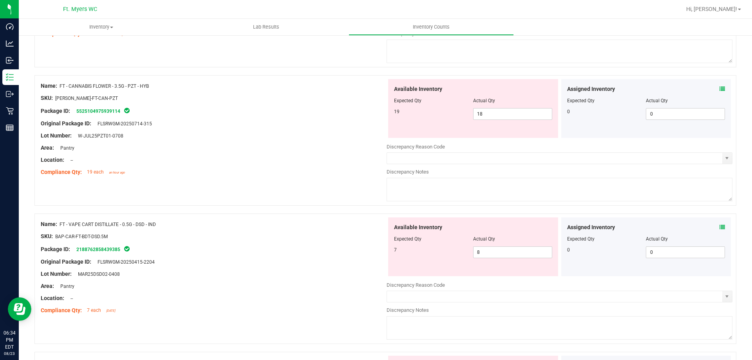
click at [720, 227] on icon at bounding box center [722, 227] width 5 height 5
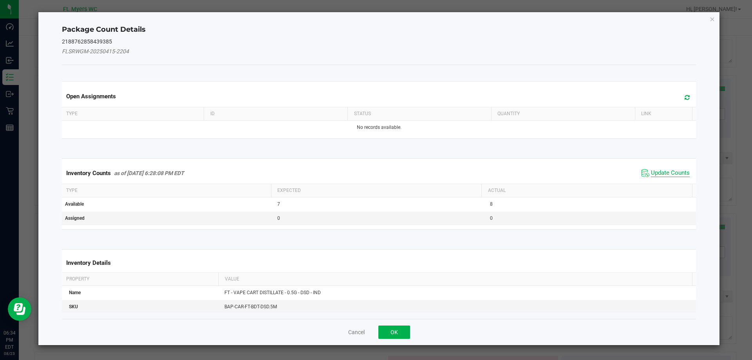
click at [651, 175] on span "Update Counts" at bounding box center [670, 173] width 39 height 8
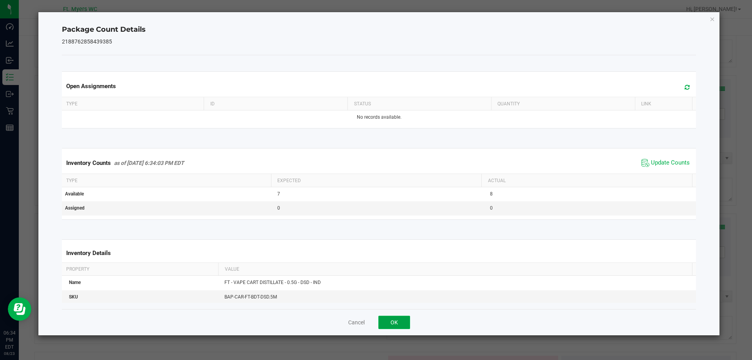
click at [407, 325] on button "OK" at bounding box center [395, 322] width 32 height 13
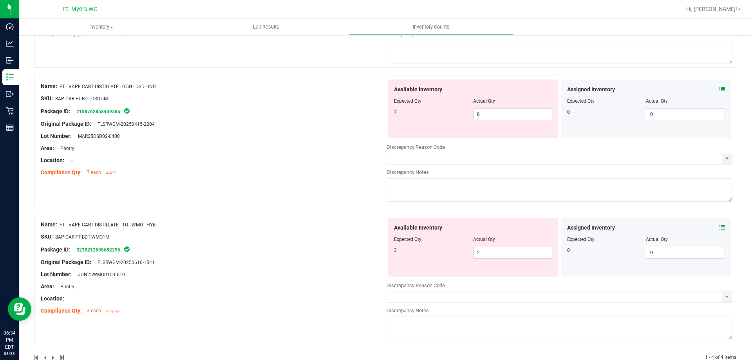
scroll to position [347, 0]
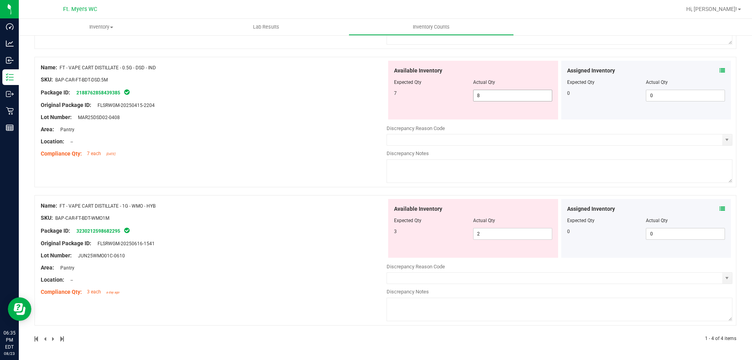
click at [490, 94] on span "8 8" at bounding box center [512, 96] width 79 height 12
click at [490, 94] on input "8" at bounding box center [513, 95] width 78 height 11
type input "7"
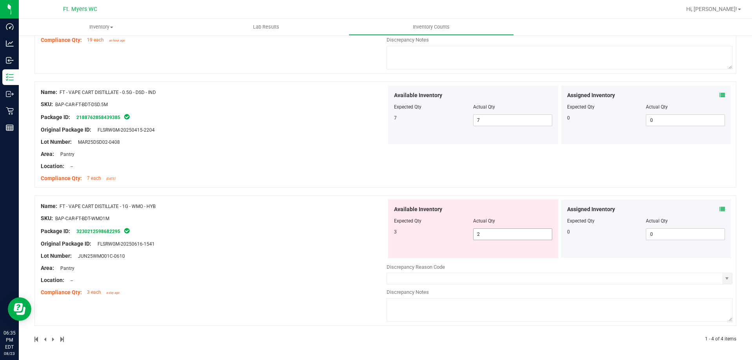
scroll to position [323, 0]
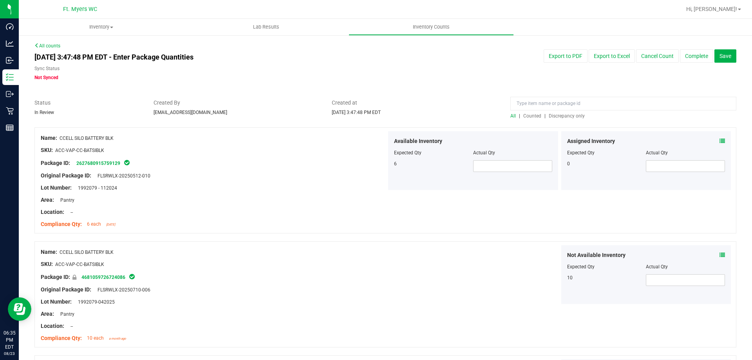
click at [573, 117] on span "Discrepancy only" at bounding box center [567, 115] width 36 height 5
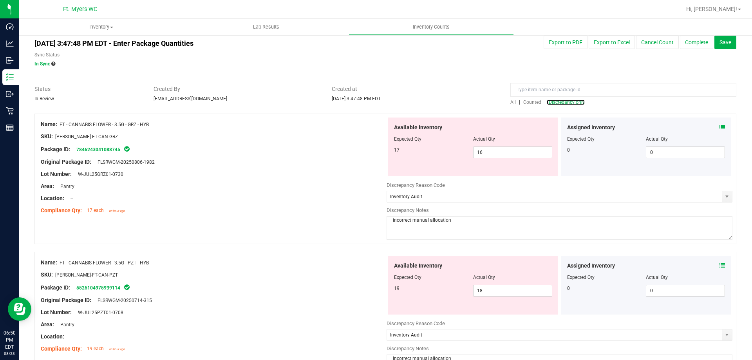
scroll to position [13, 0]
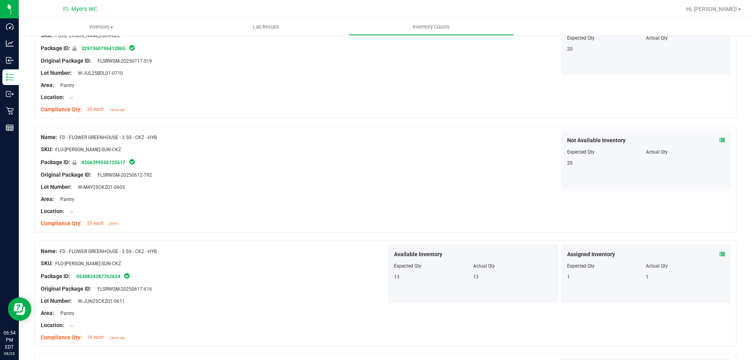
scroll to position [1046, 0]
